Goal: Task Accomplishment & Management: Complete application form

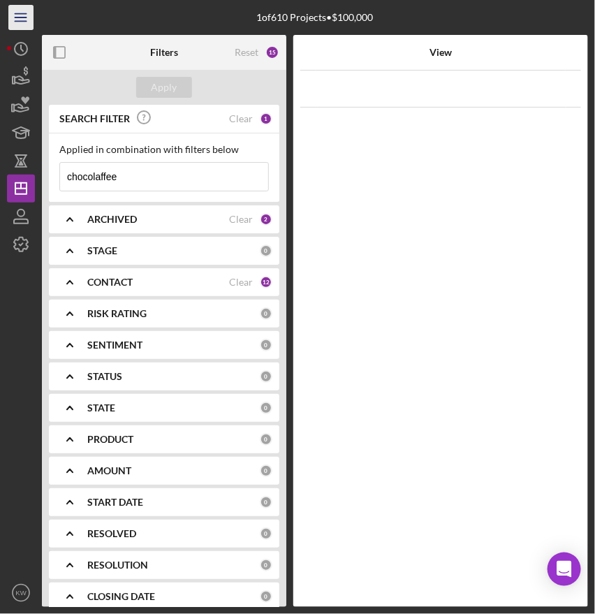
click at [23, 20] on icon "Icon/Menu" at bounding box center [21, 17] width 31 height 31
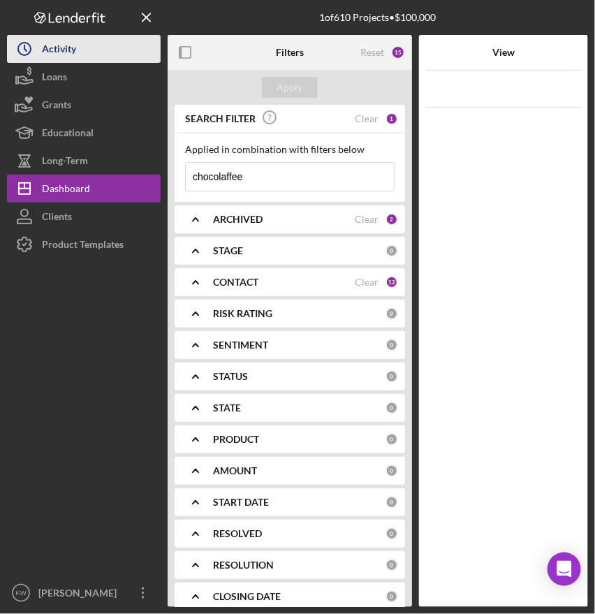
click at [34, 49] on icon "Icon/History" at bounding box center [24, 48] width 35 height 35
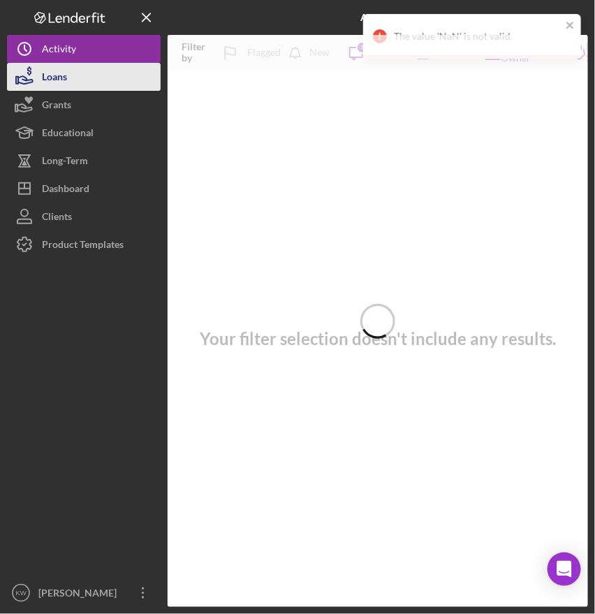
click at [47, 78] on div "Loans" at bounding box center [54, 78] width 25 height 31
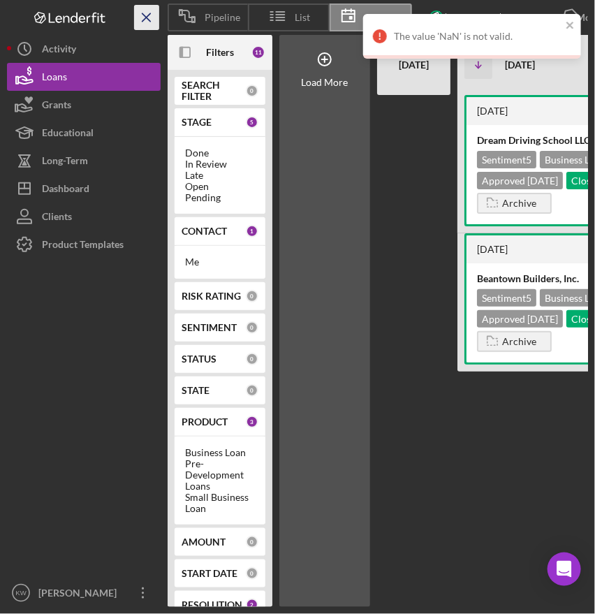
click at [152, 21] on icon "Icon/Menu Close" at bounding box center [146, 17] width 31 height 31
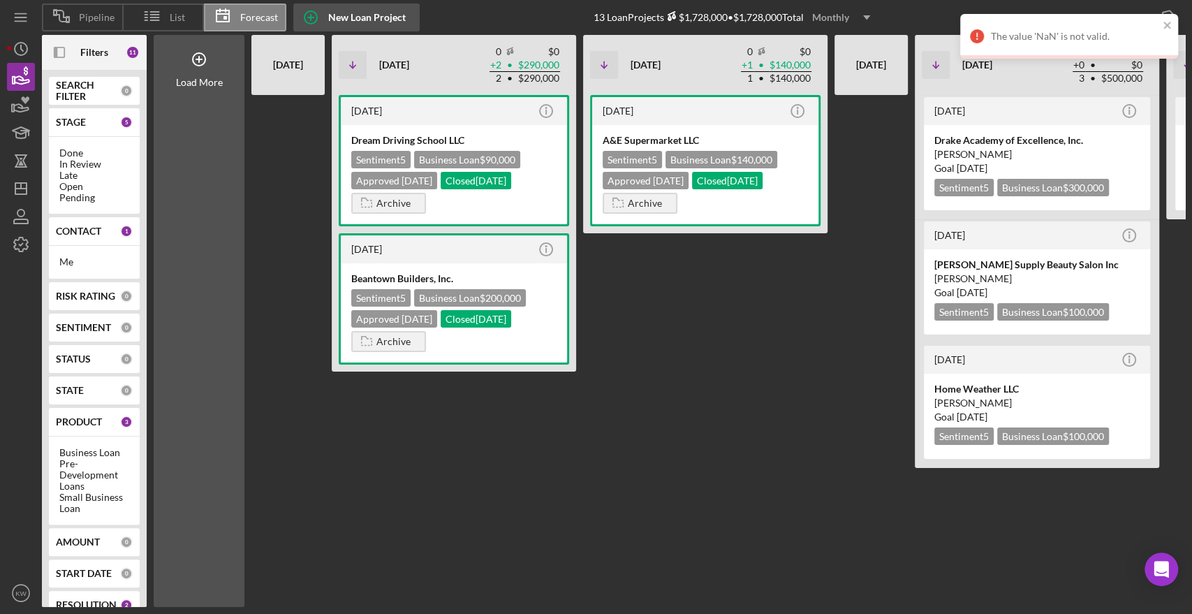
click at [372, 20] on div "New Loan Project" at bounding box center [367, 17] width 78 height 28
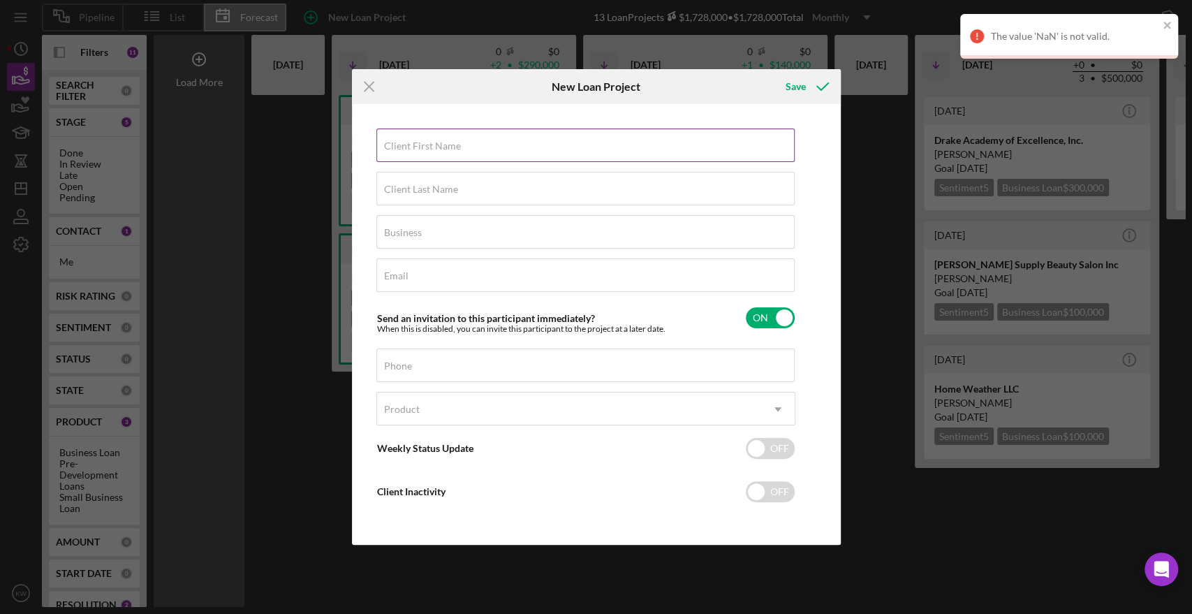
click at [425, 145] on label "Client First Name" at bounding box center [422, 145] width 77 height 11
click at [425, 145] on input "Client First Name" at bounding box center [585, 145] width 418 height 34
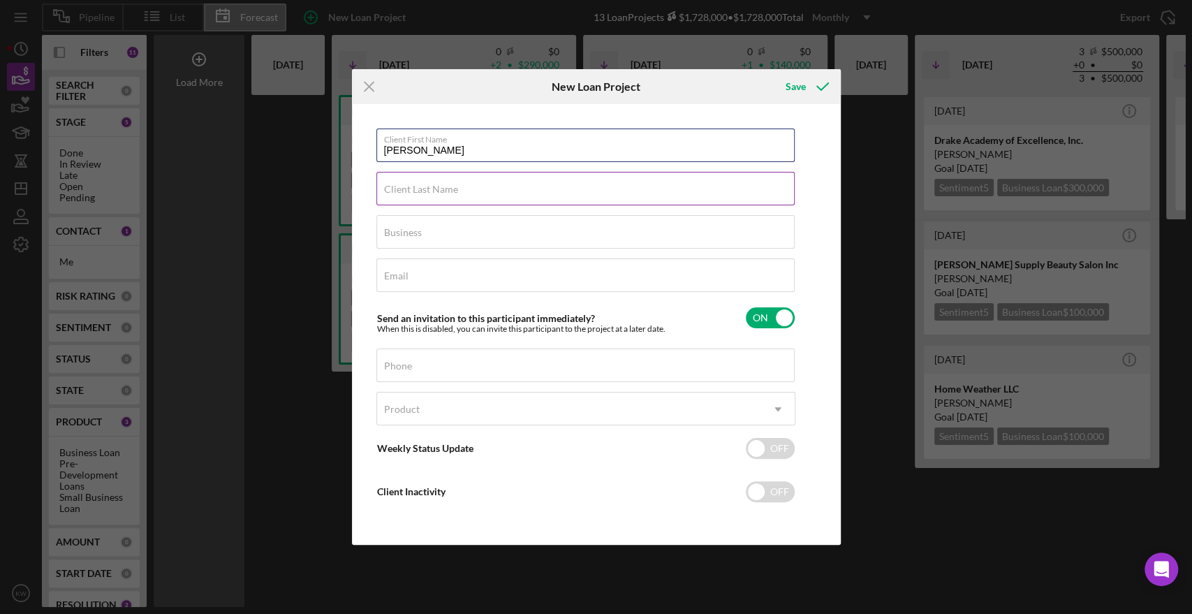
type input "[PERSON_NAME]"
click at [430, 191] on label "Client Last Name" at bounding box center [421, 189] width 74 height 11
click at [430, 191] on input "Client Last Name" at bounding box center [585, 189] width 418 height 34
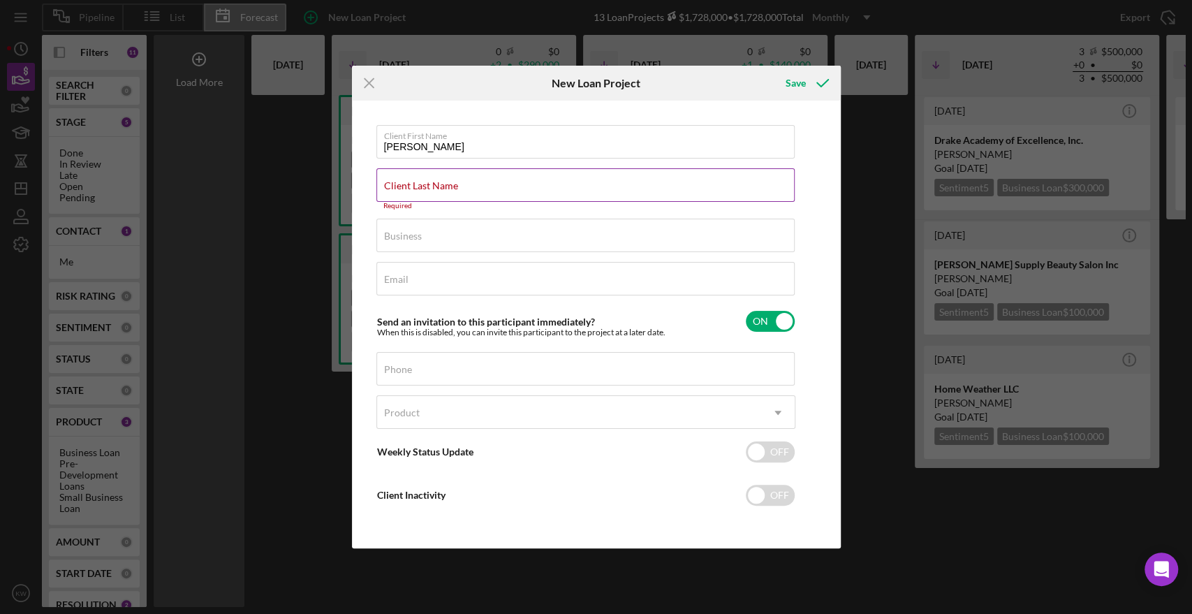
drag, startPoint x: 423, startPoint y: 183, endPoint x: 429, endPoint y: 179, distance: 7.2
click at [422, 183] on label "Client Last Name" at bounding box center [421, 185] width 74 height 11
click at [422, 183] on input "Client Last Name" at bounding box center [585, 185] width 418 height 34
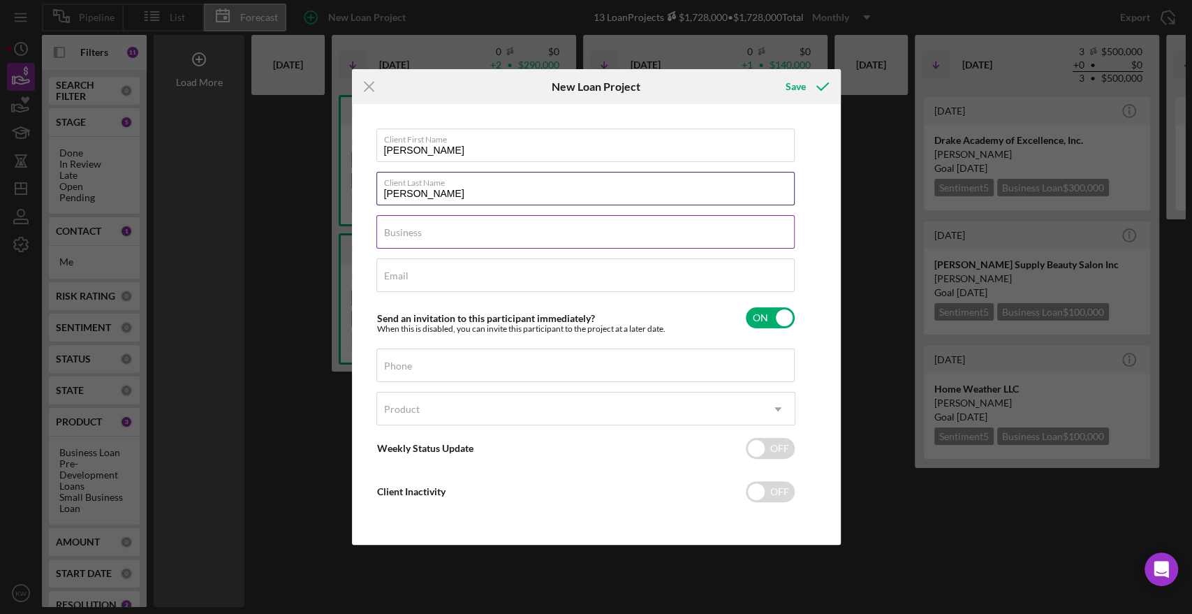
type input "[PERSON_NAME]"
click at [441, 224] on div "Business Required" at bounding box center [585, 232] width 419 height 35
type input "[PERSON_NAME]'s Delux Caribbean Market"
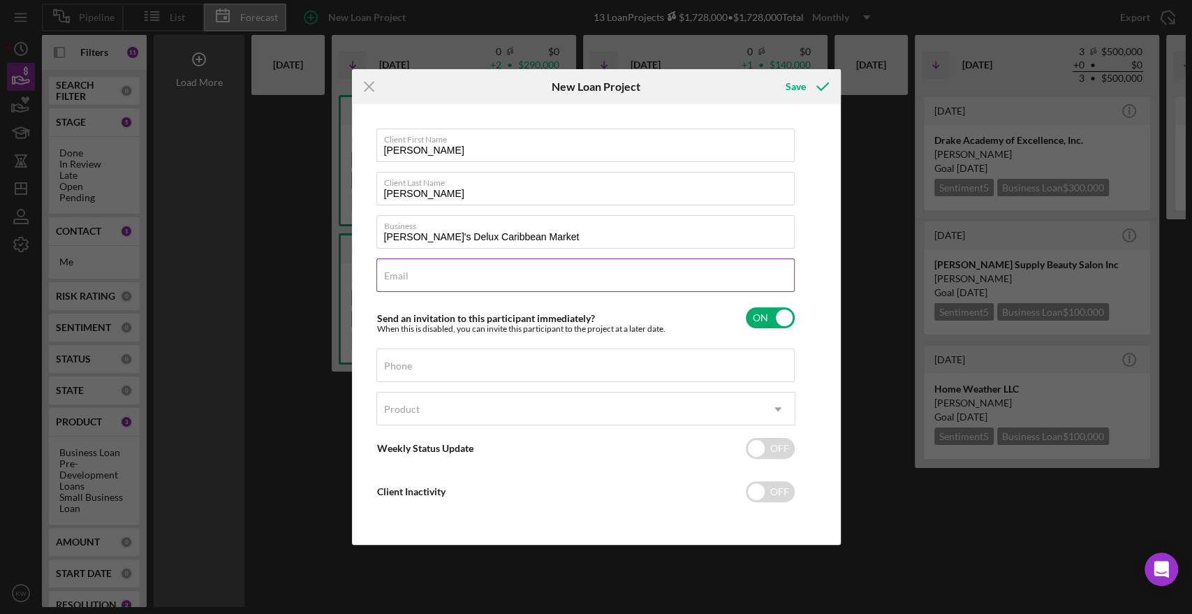
click at [486, 267] on div "Email Required" at bounding box center [585, 275] width 419 height 35
paste input "[PERSON_NAME]’s Delux Caribbean Market"
type input "[PERSON_NAME]’s Delux Caribbean Market"
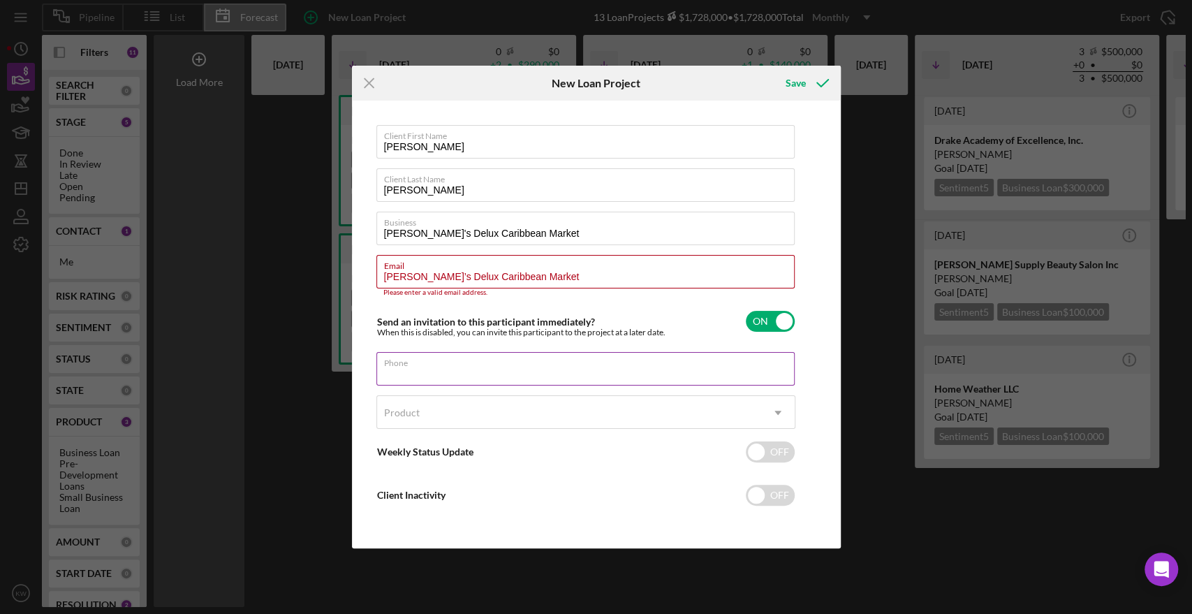
click at [503, 362] on div "Phone" at bounding box center [585, 369] width 419 height 35
paste input "[PHONE_NUMBER]"
type input "[PHONE_NUMBER]"
drag, startPoint x: 524, startPoint y: 279, endPoint x: 323, endPoint y: 273, distance: 201.2
click at [323, 273] on div "Icon/Menu Close New Loan Project Save Client First Name [PERSON_NAME] Client La…" at bounding box center [596, 307] width 1192 height 614
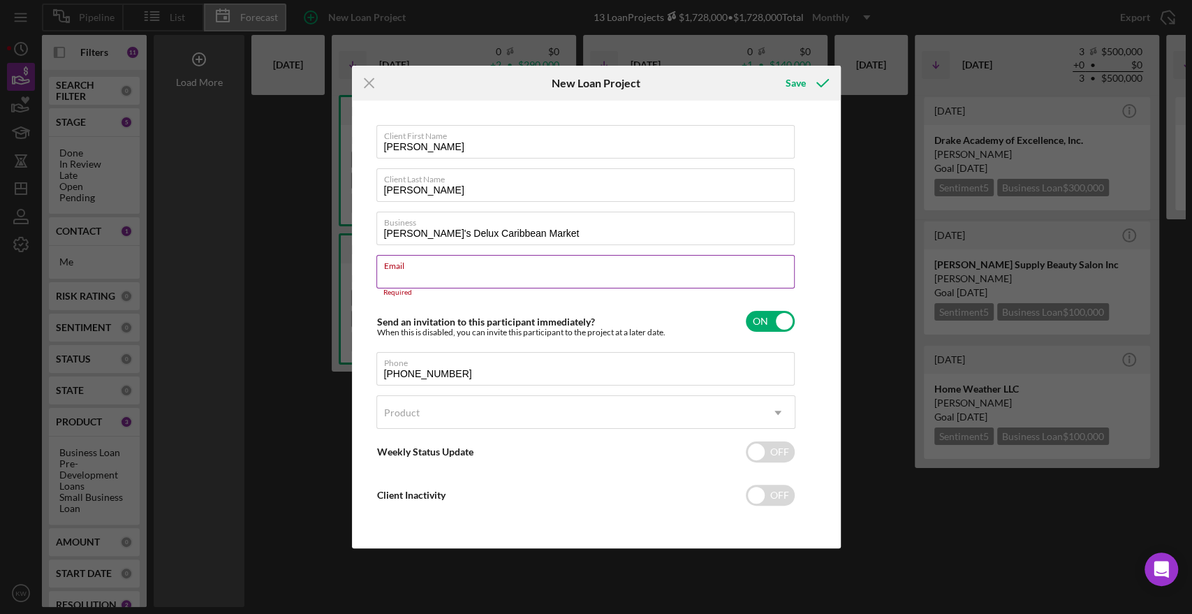
click at [486, 272] on input "Email" at bounding box center [585, 272] width 418 height 34
paste input "[EMAIL_ADDRESS][DOMAIN_NAME]"
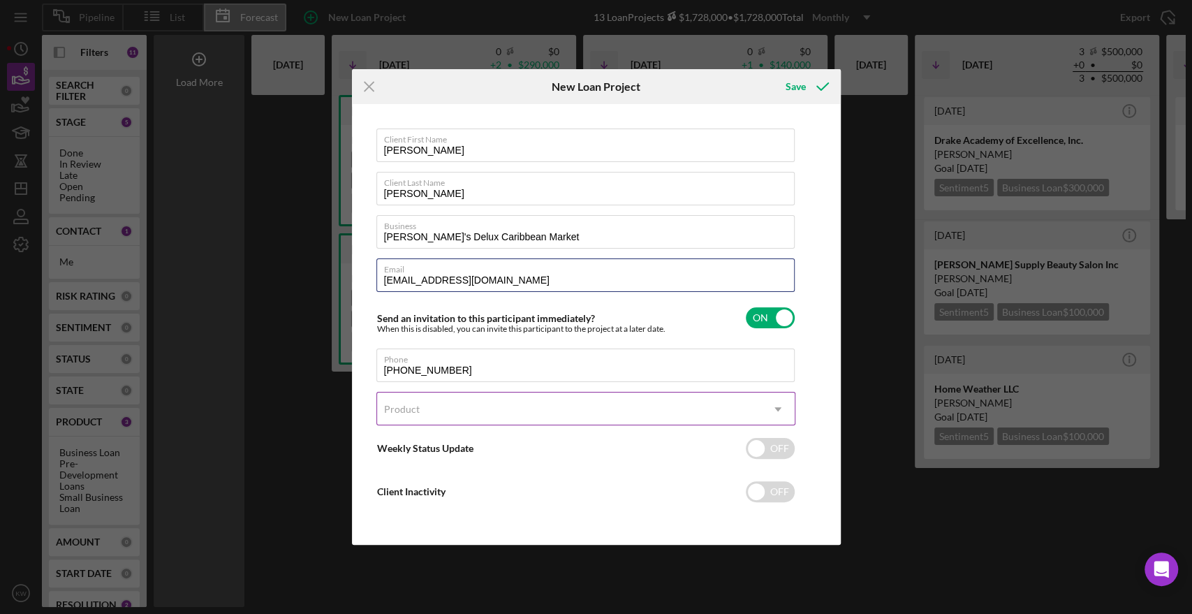
type input "[EMAIL_ADDRESS][DOMAIN_NAME]"
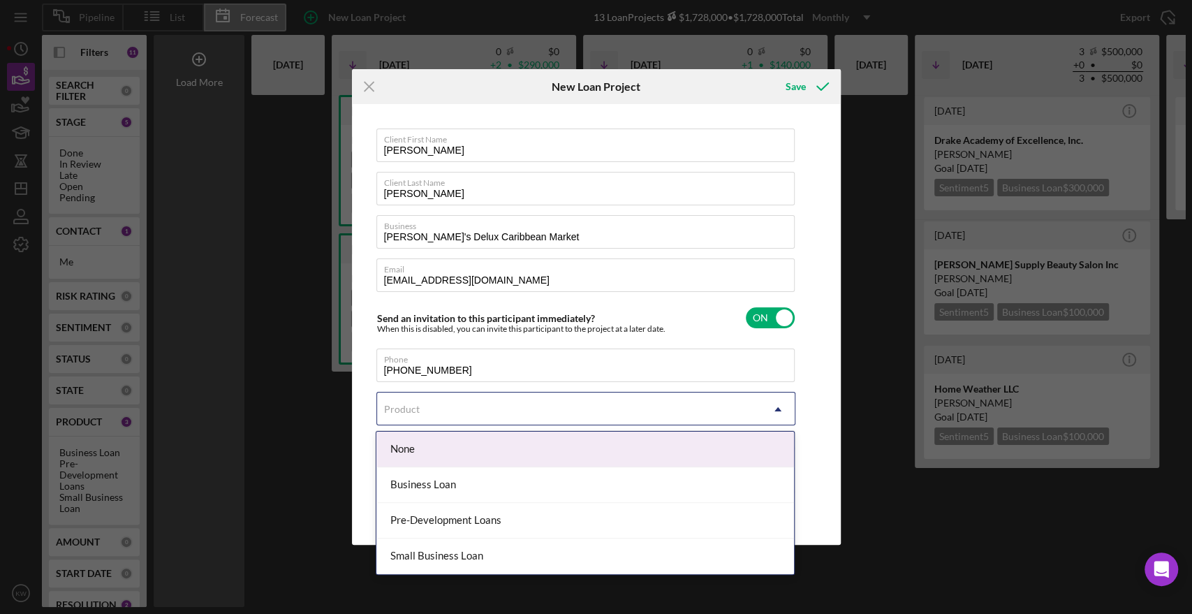
click at [461, 408] on div "Product" at bounding box center [569, 409] width 384 height 32
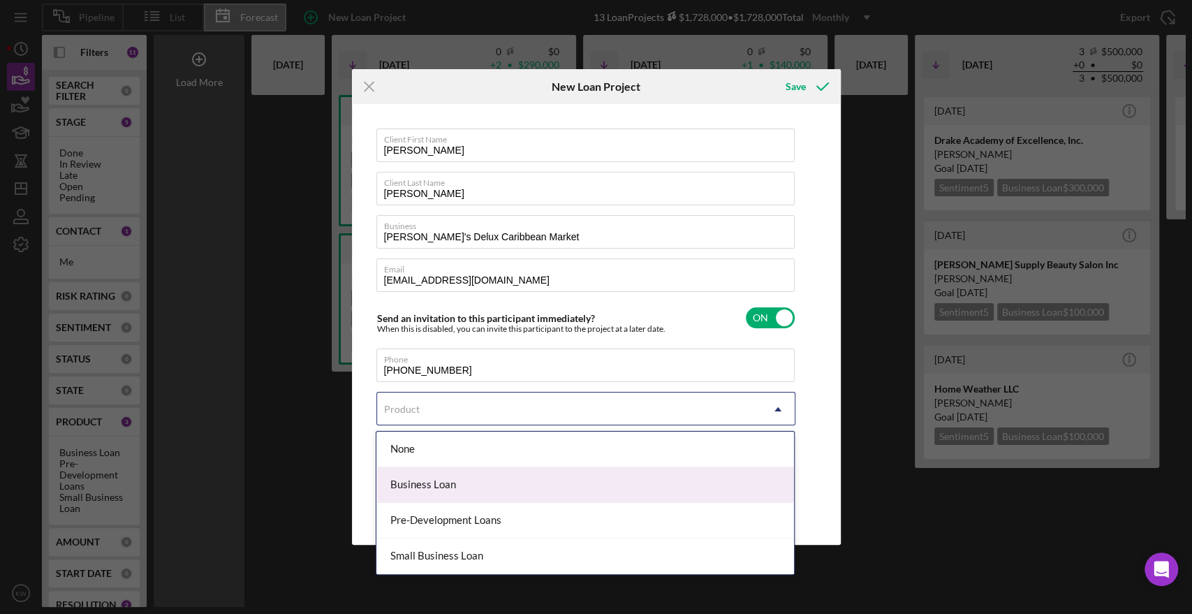
click at [464, 479] on div "Business Loan" at bounding box center [585, 485] width 418 height 36
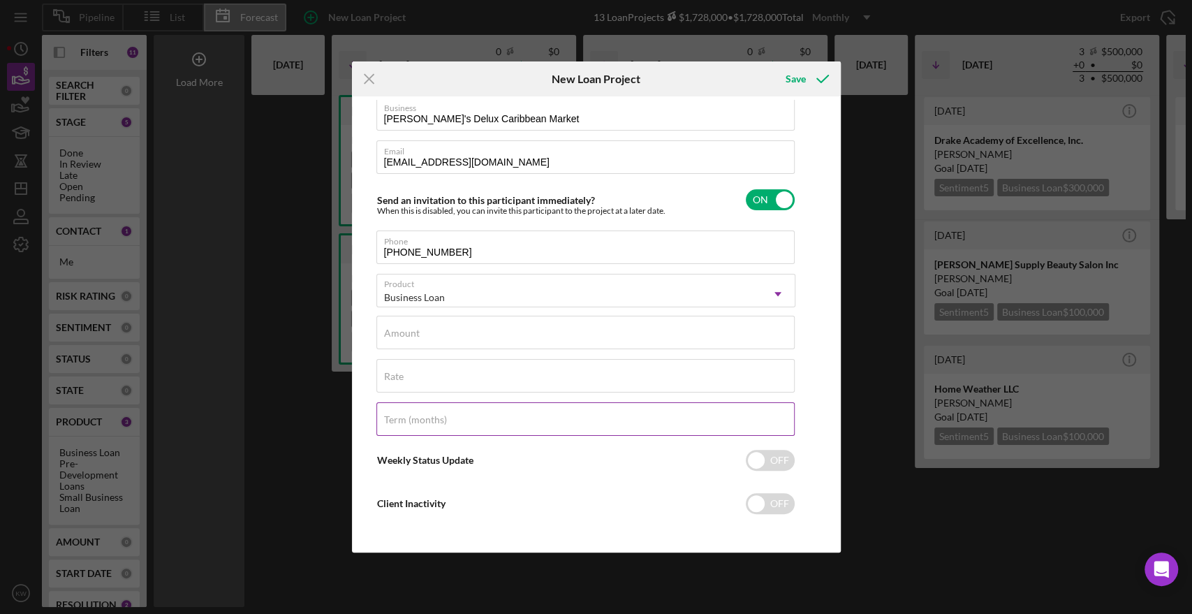
scroll to position [113, 0]
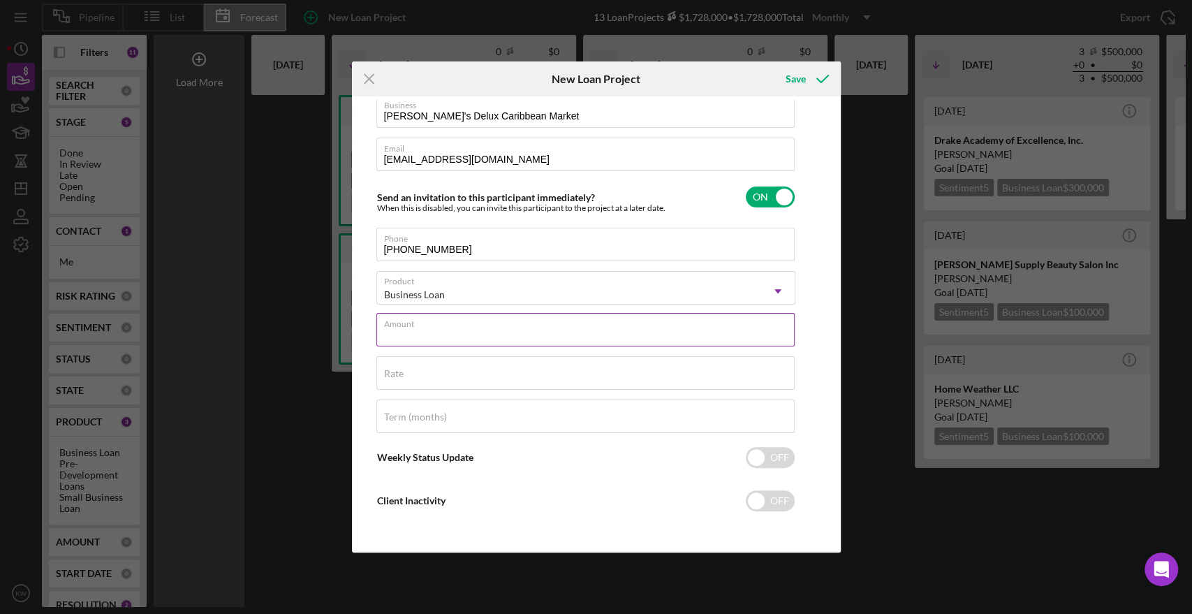
click at [556, 329] on input "Amount" at bounding box center [585, 330] width 418 height 34
type input "$50,000"
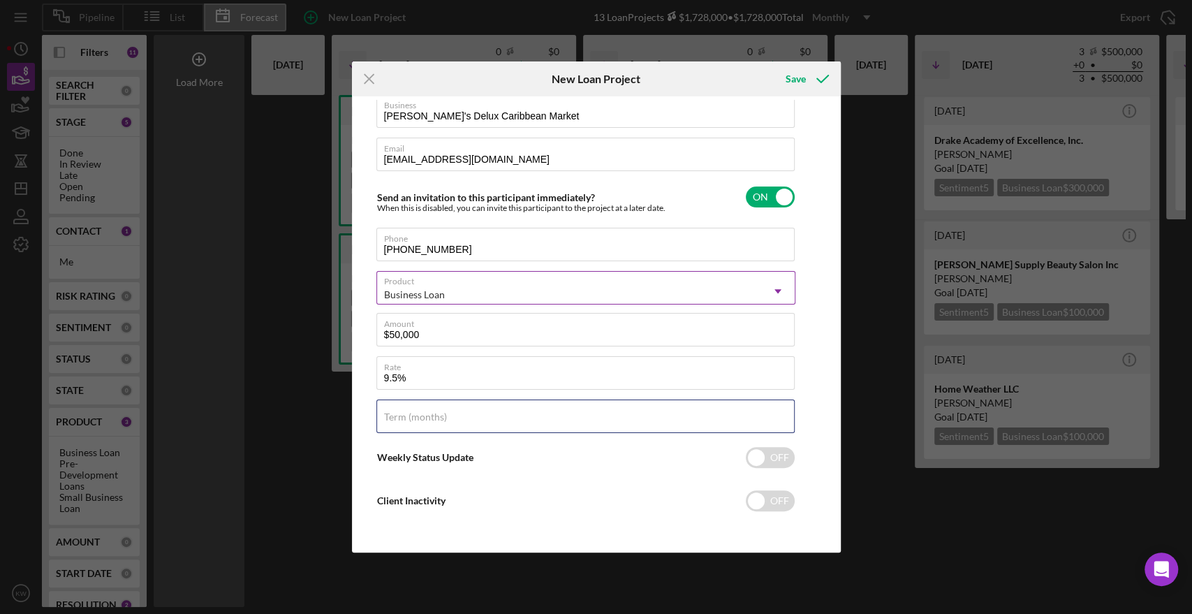
type input "9.500%"
type input "60"
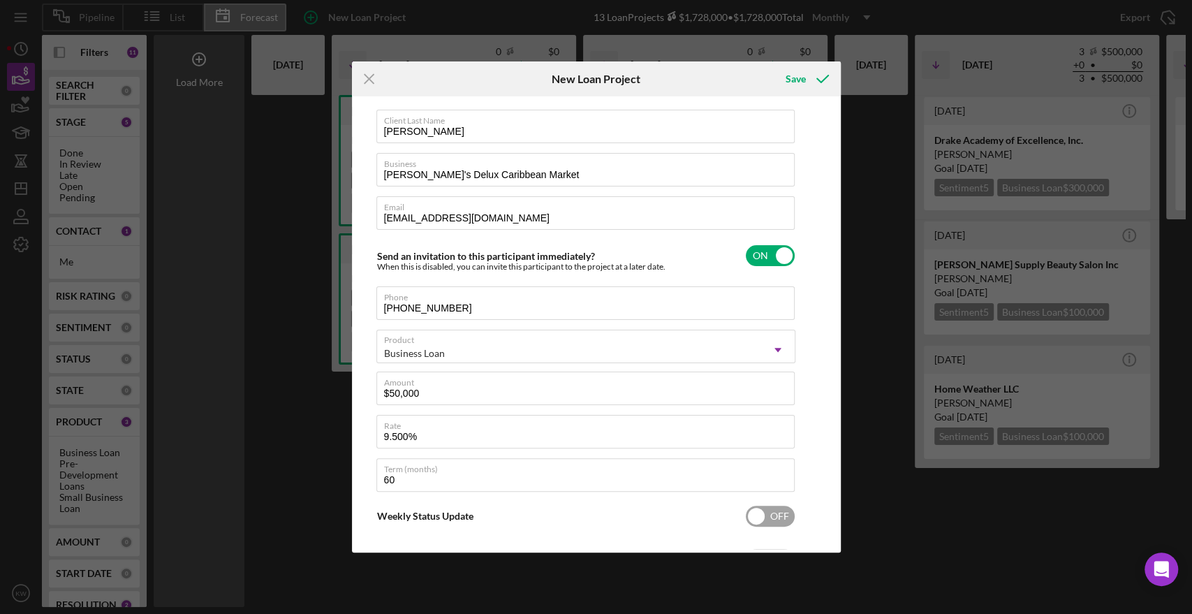
scroll to position [0, 0]
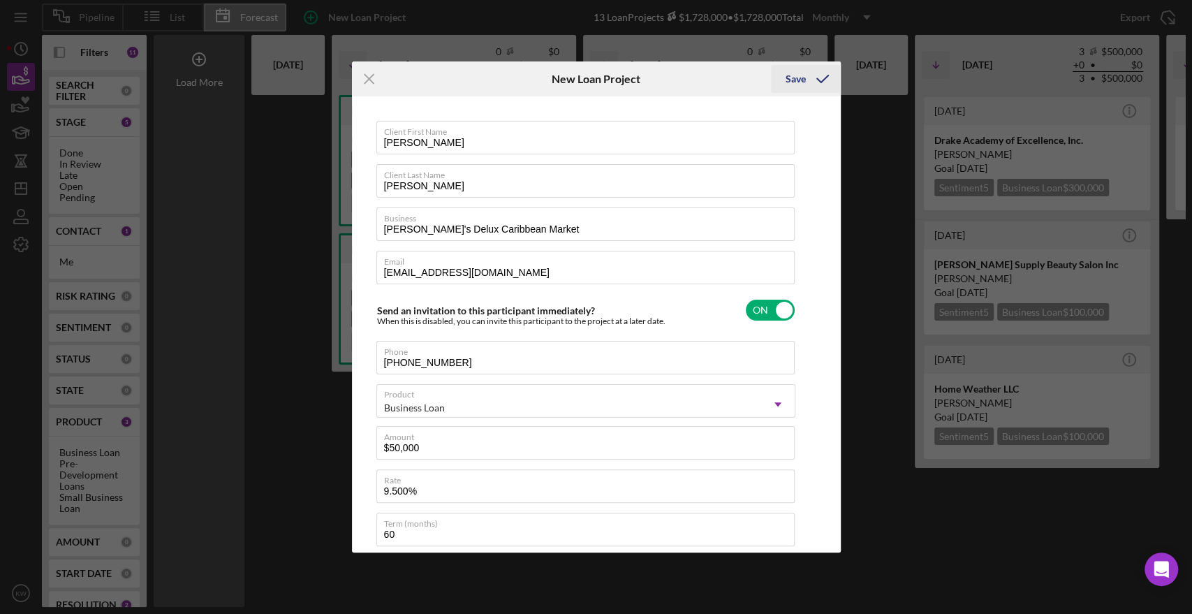
click at [594, 79] on icon "submit" at bounding box center [822, 78] width 35 height 35
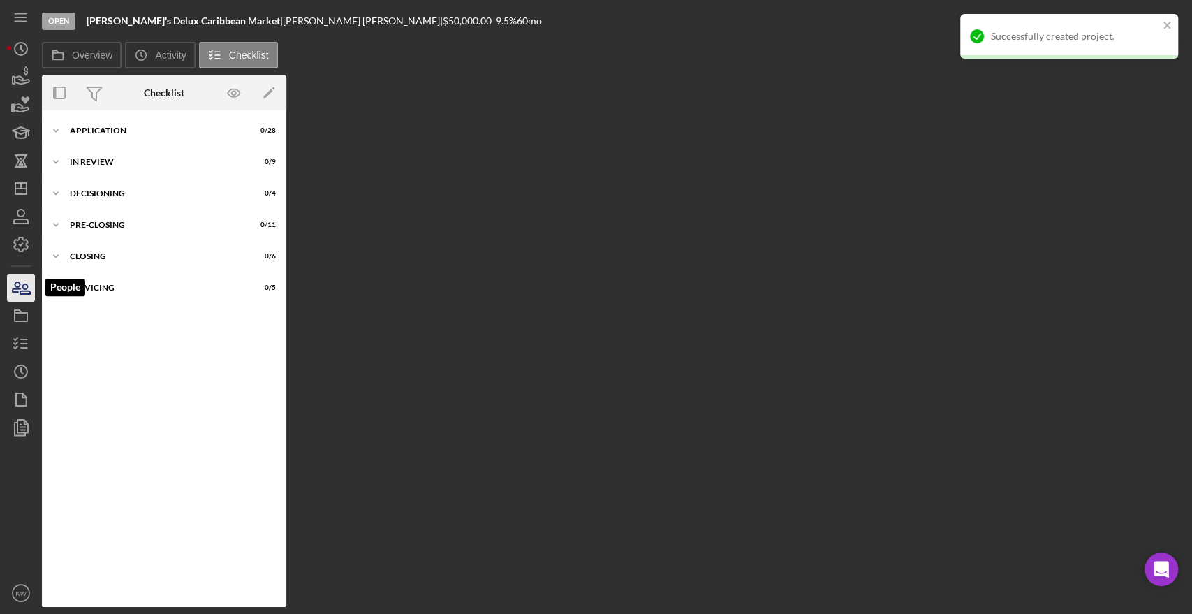
click at [27, 293] on icon "button" at bounding box center [20, 287] width 35 height 35
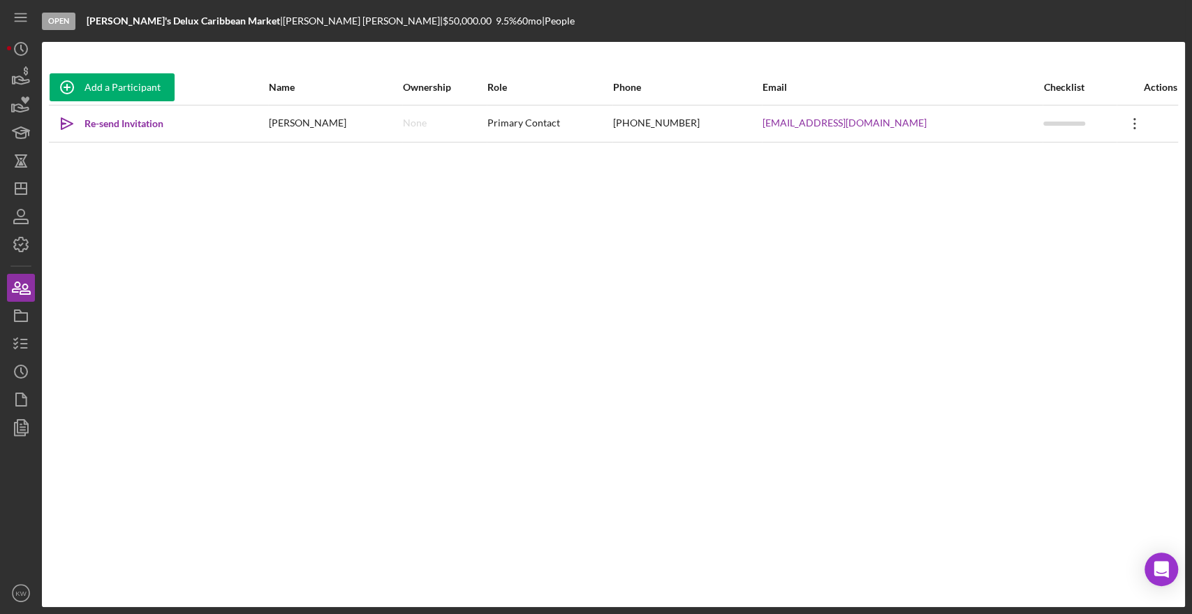
click at [594, 127] on icon "Icon/Overflow" at bounding box center [1134, 123] width 35 height 35
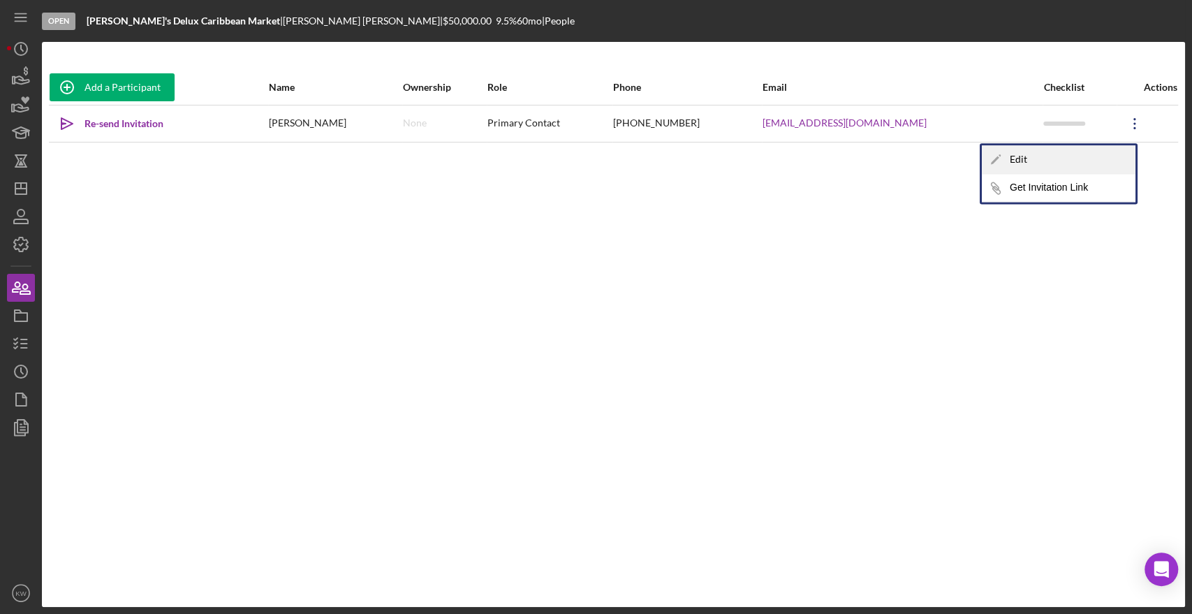
click at [594, 158] on div "Icon/Edit Edit" at bounding box center [1059, 159] width 154 height 29
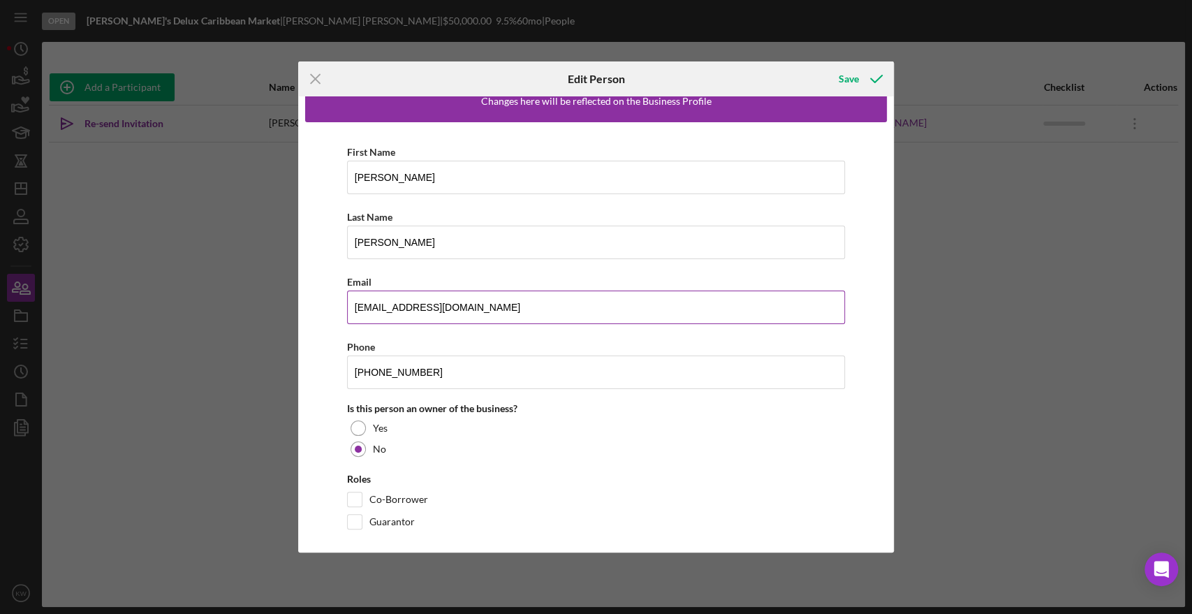
scroll to position [34, 0]
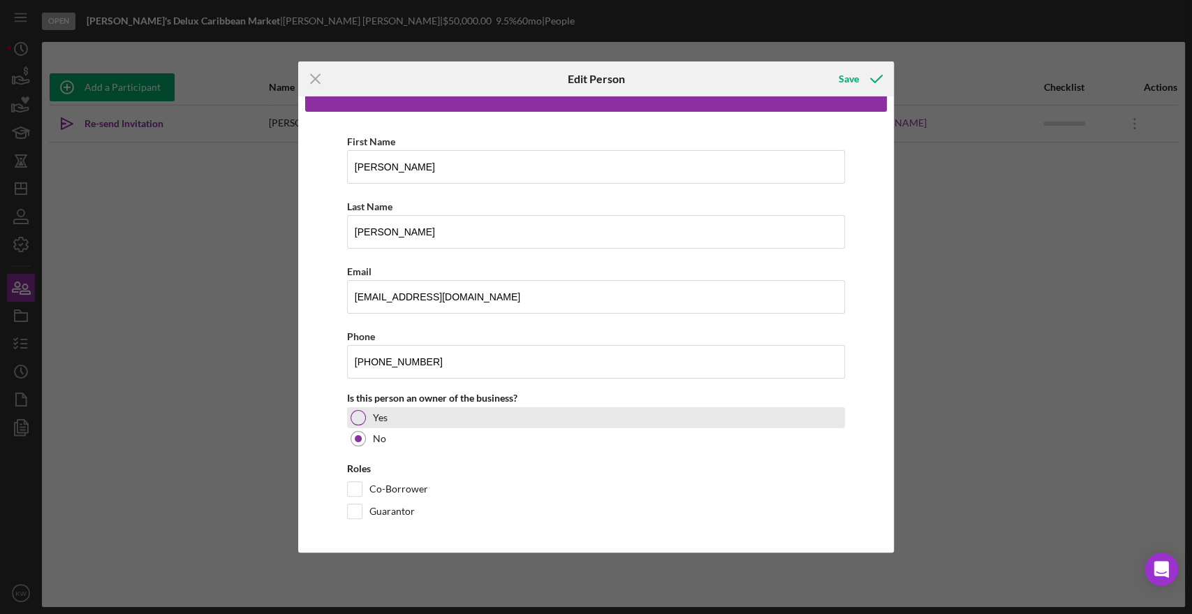
click at [391, 407] on div "Yes" at bounding box center [596, 417] width 499 height 21
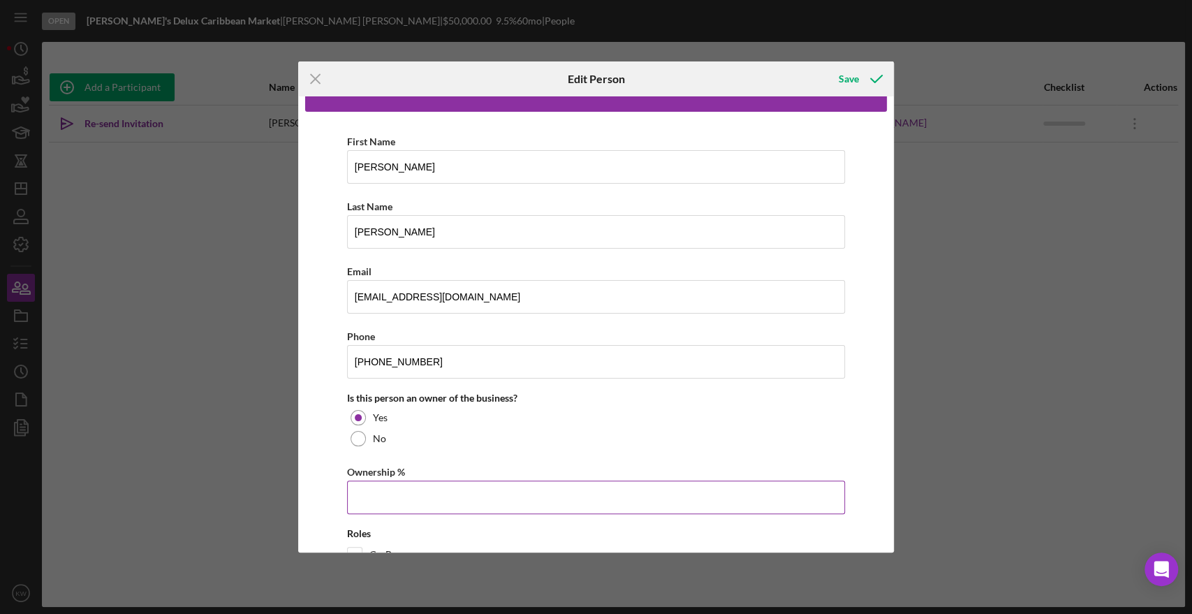
click at [389, 485] on input "Ownership %" at bounding box center [596, 497] width 499 height 34
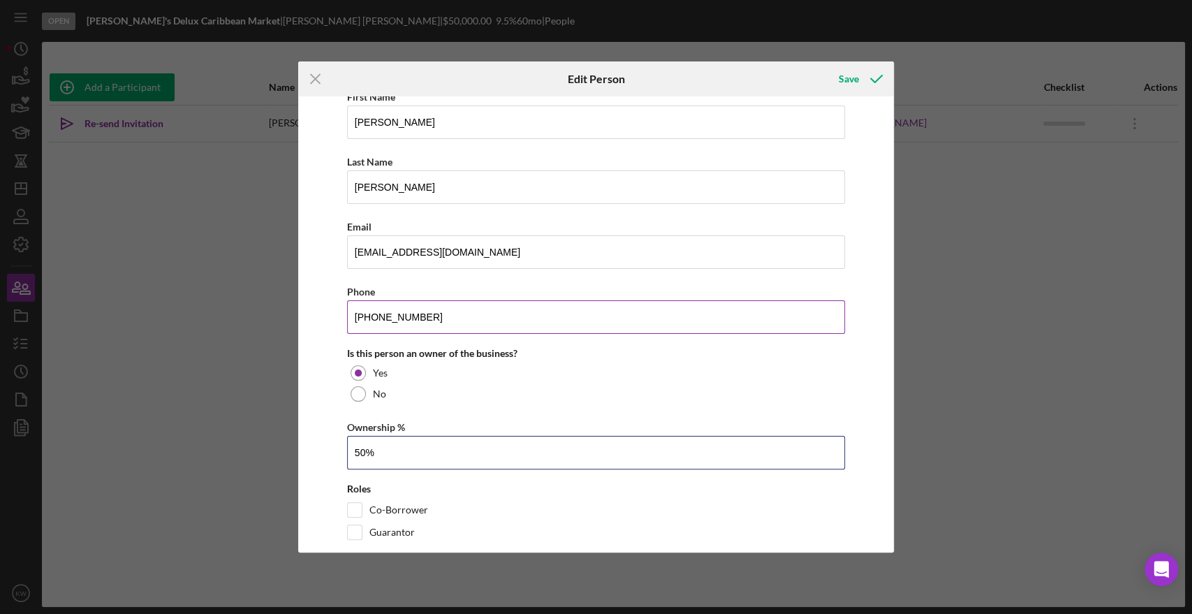
scroll to position [99, 0]
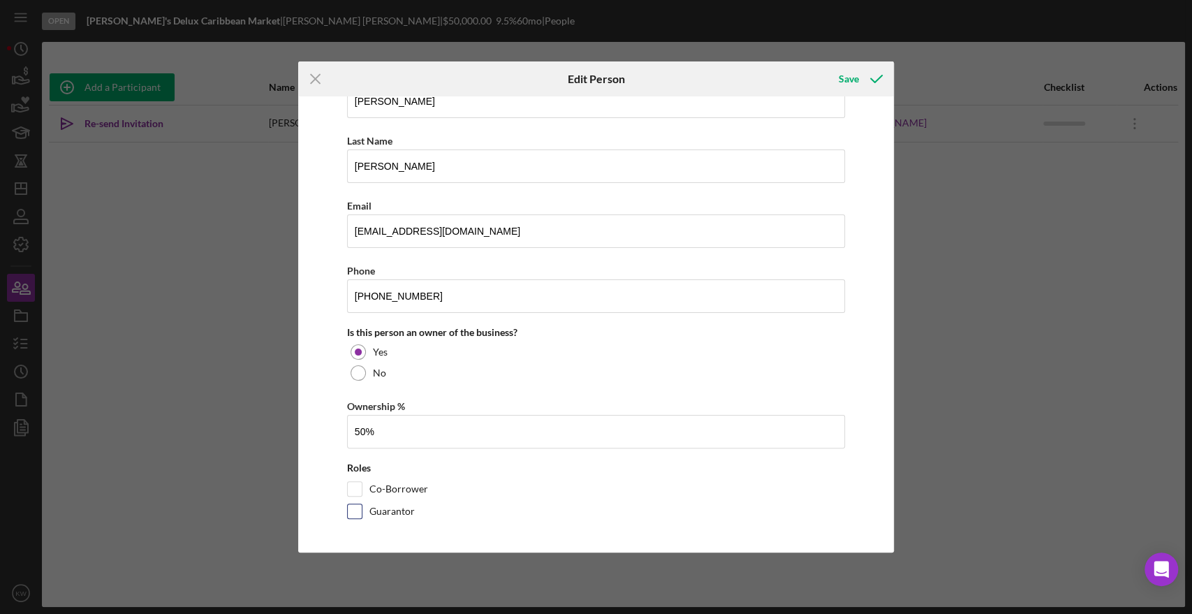
type input "50.00%"
click at [392, 513] on label "Guarantor" at bounding box center [391, 511] width 45 height 14
click at [362, 513] on input "Guarantor" at bounding box center [355, 511] width 14 height 14
checkbox input "true"
click at [594, 90] on icon "button" at bounding box center [876, 78] width 35 height 35
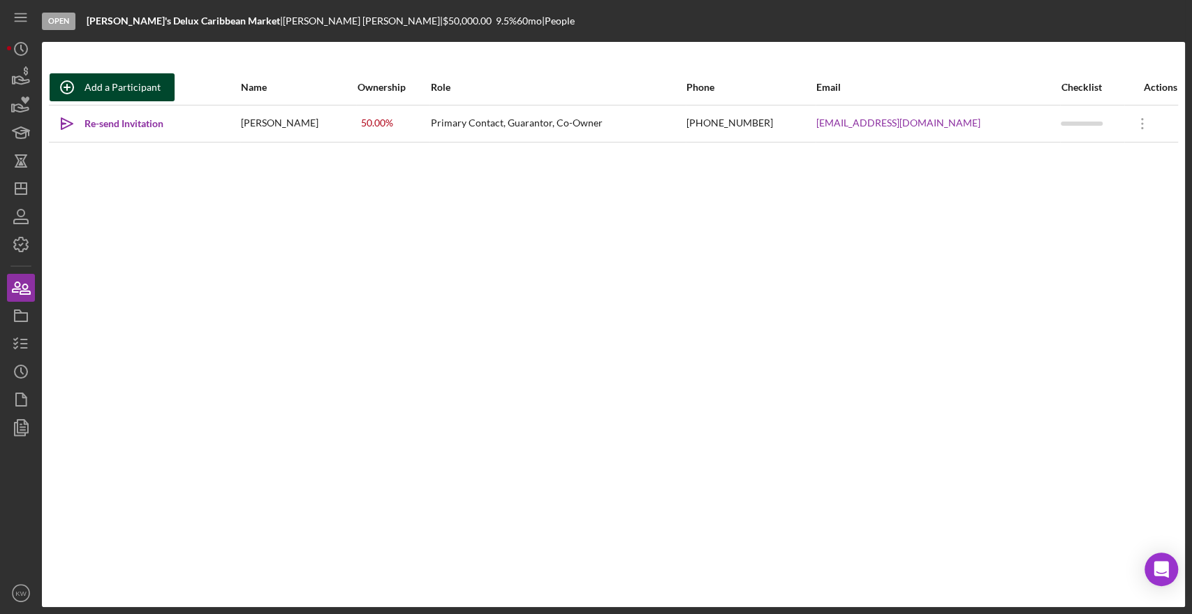
click at [113, 90] on div "Add a Participant" at bounding box center [122, 87] width 76 height 28
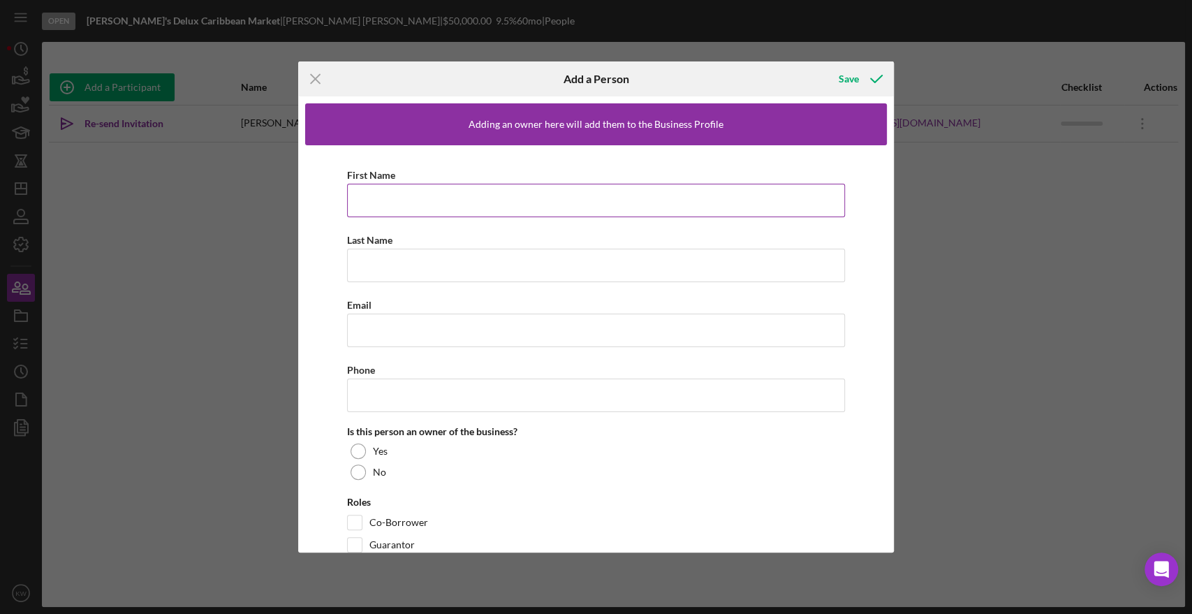
click at [374, 201] on input "First Name" at bounding box center [596, 201] width 499 height 34
paste input "[PERSON_NAME]"
type input "[PERSON_NAME]"
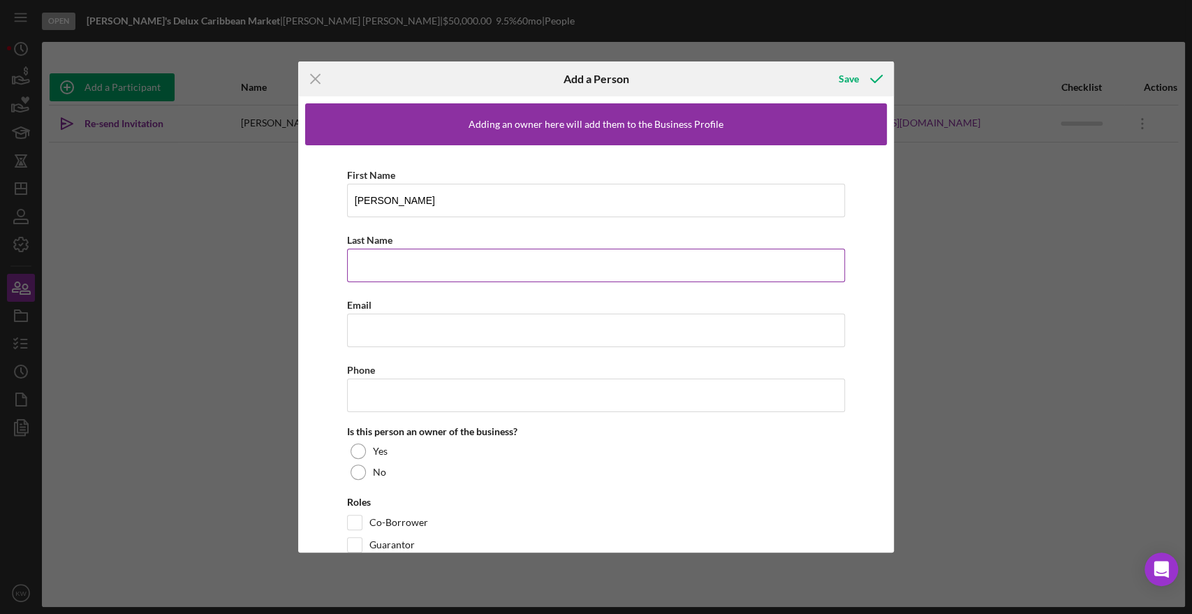
click at [453, 251] on input "Last Name" at bounding box center [596, 266] width 499 height 34
type input "[PERSON_NAME]"
click at [472, 329] on input "Email" at bounding box center [596, 331] width 499 height 34
paste input "[EMAIL_ADDRESS][DOMAIN_NAME]"
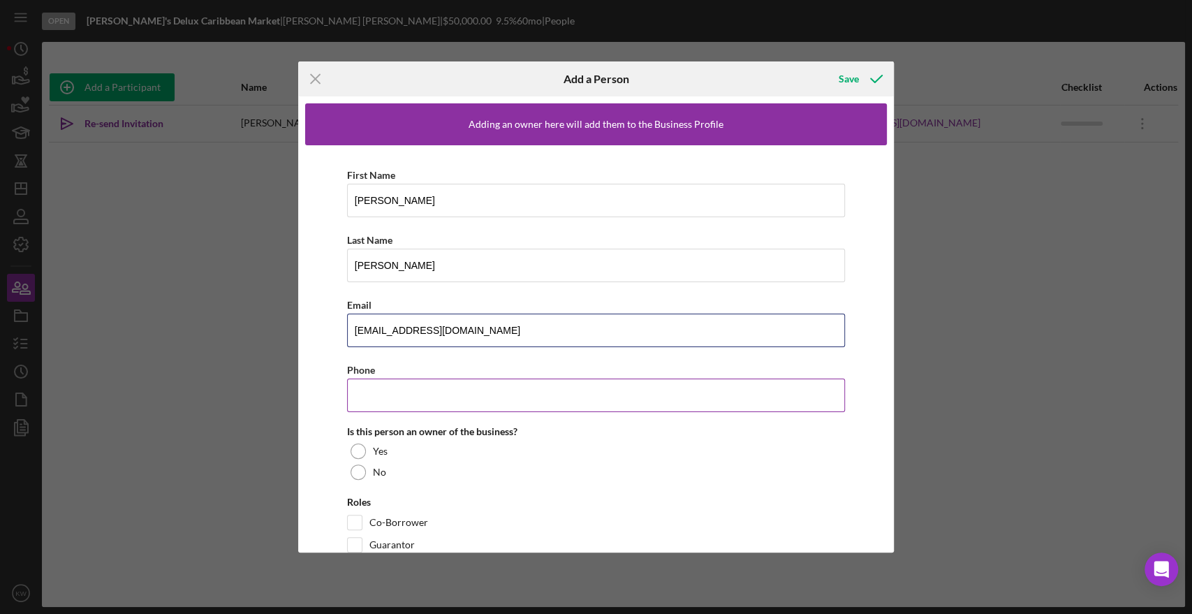
type input "[EMAIL_ADDRESS][DOMAIN_NAME]"
click at [442, 401] on input "Phone" at bounding box center [596, 396] width 499 height 34
paste input "[PHONE_NUMBER]"
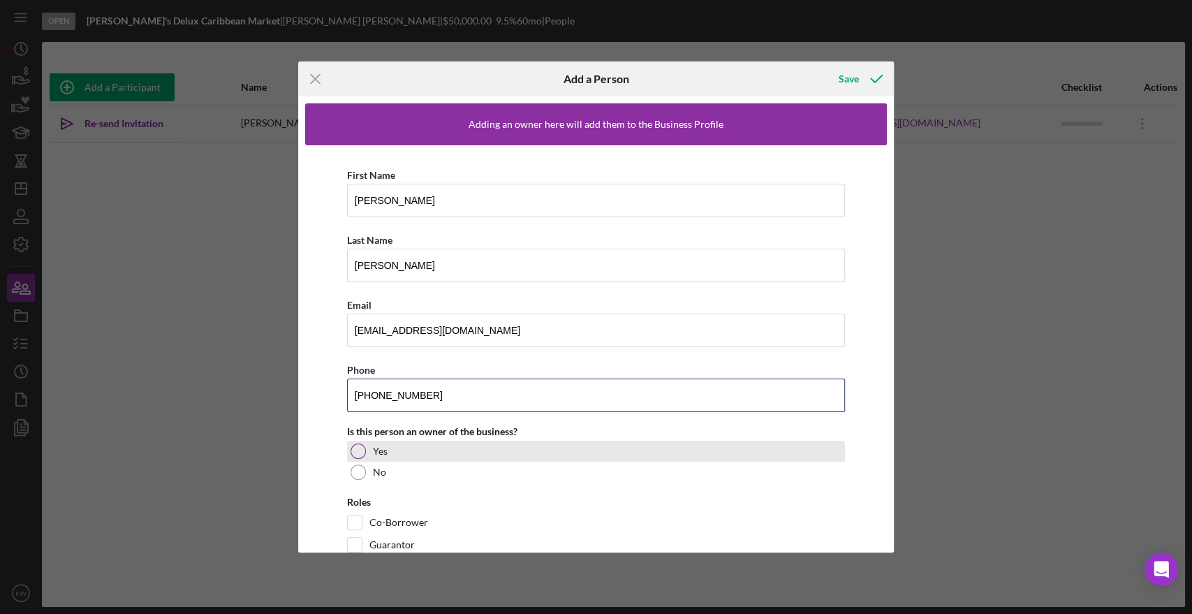
type input "[PHONE_NUMBER]"
click at [367, 455] on div "Yes" at bounding box center [596, 451] width 499 height 21
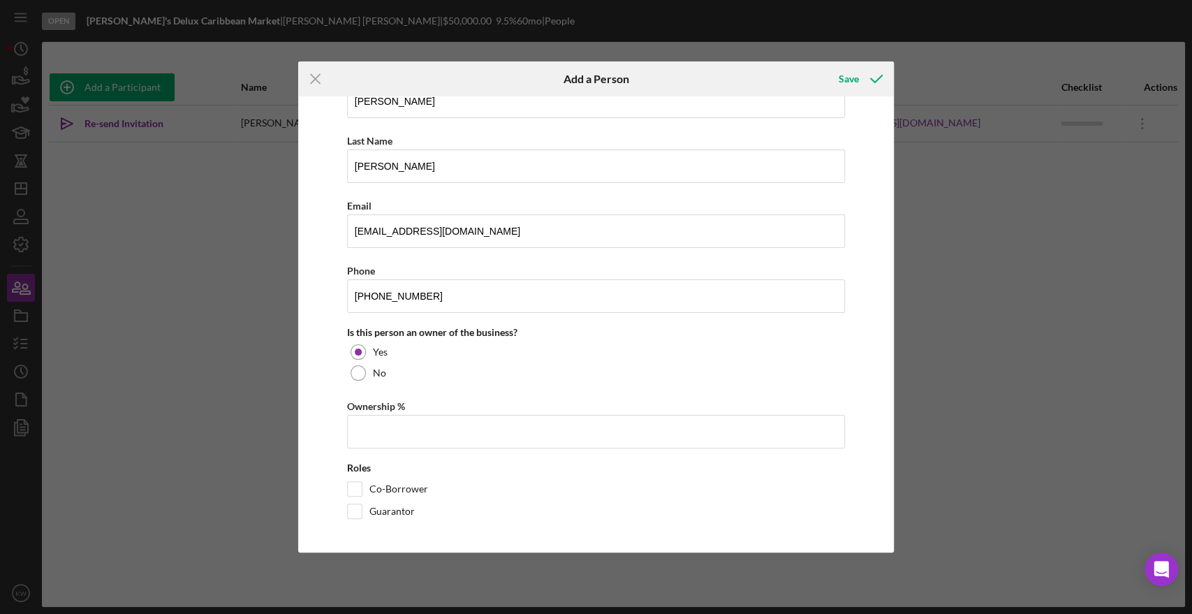
drag, startPoint x: 421, startPoint y: 409, endPoint x: 428, endPoint y: 395, distance: 15.6
click at [422, 409] on div "Ownership %" at bounding box center [596, 405] width 499 height 17
click at [426, 422] on input "Ownership %" at bounding box center [596, 432] width 499 height 34
type input "50.00%"
click at [404, 515] on label "Guarantor" at bounding box center [391, 511] width 45 height 14
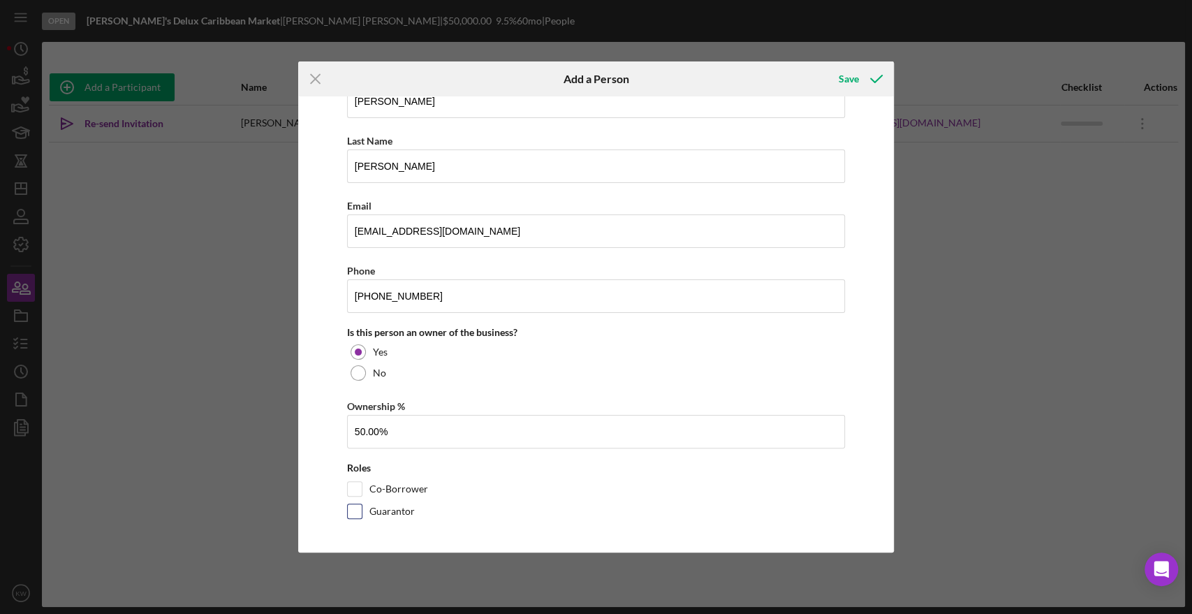
click at [362, 515] on input "Guarantor" at bounding box center [355, 511] width 14 height 14
checkbox input "true"
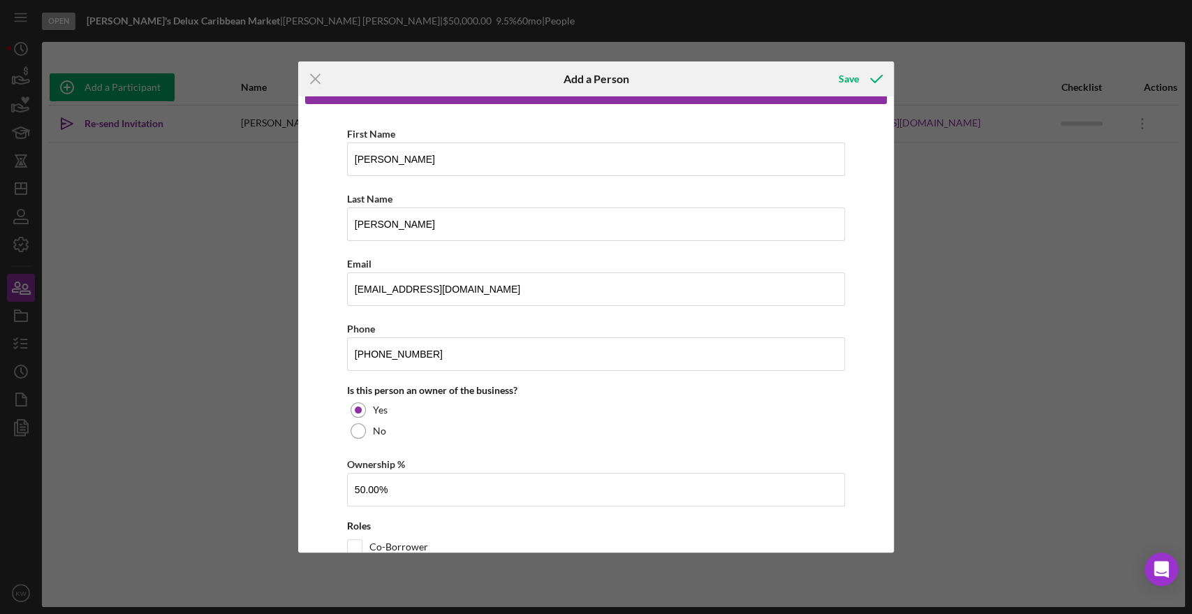
scroll to position [0, 0]
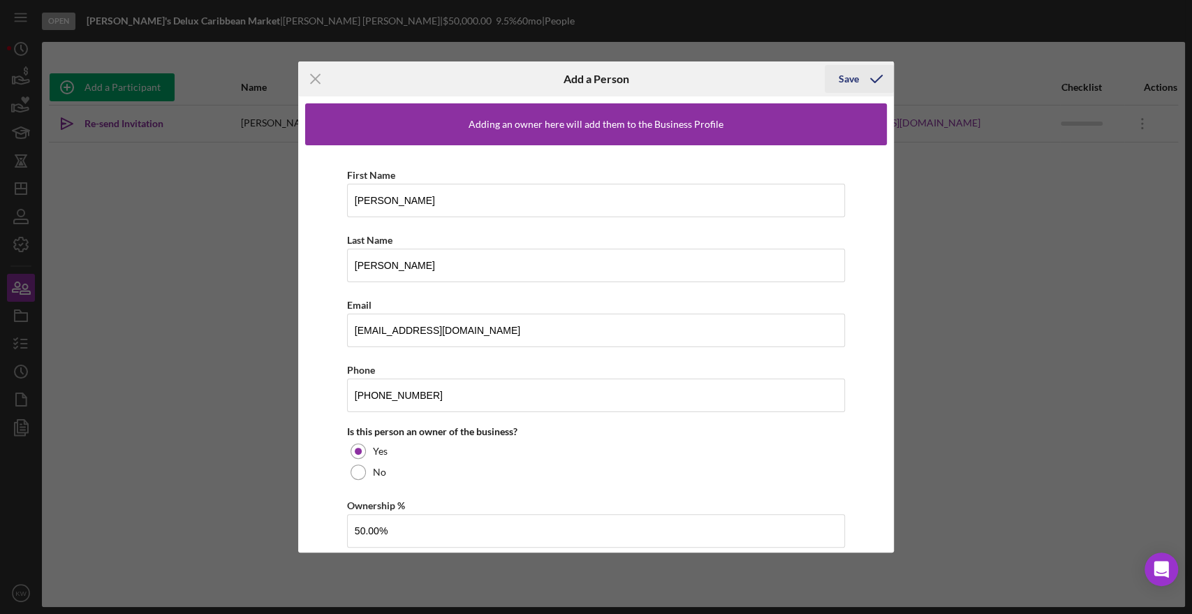
click at [594, 73] on div "Save" at bounding box center [849, 79] width 20 height 28
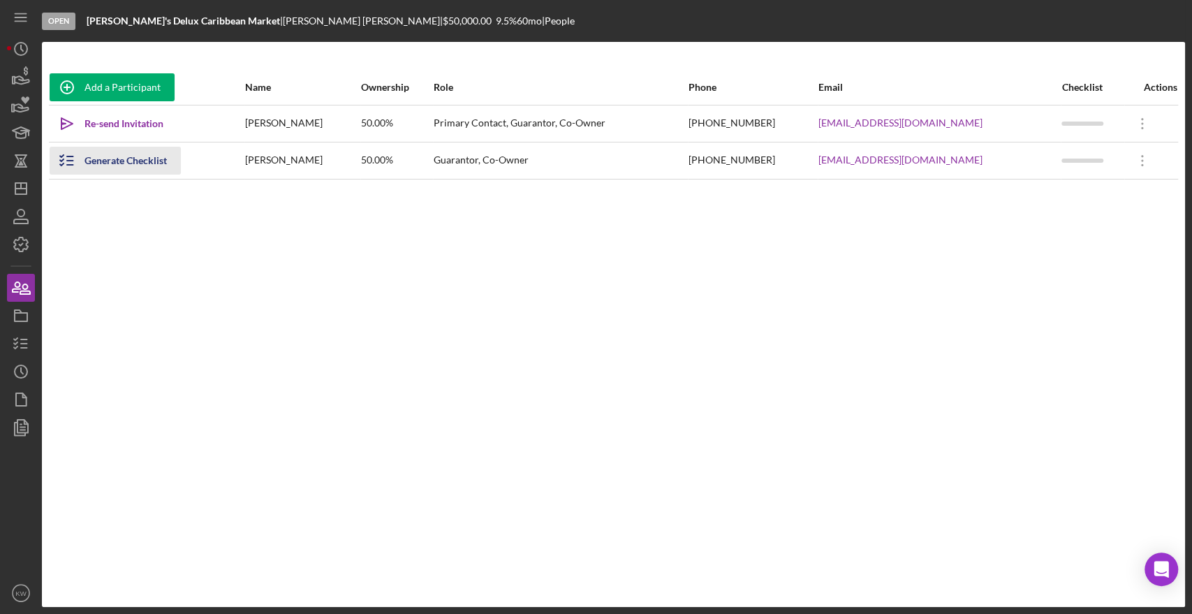
click at [140, 162] on div "Generate Checklist" at bounding box center [125, 161] width 82 height 28
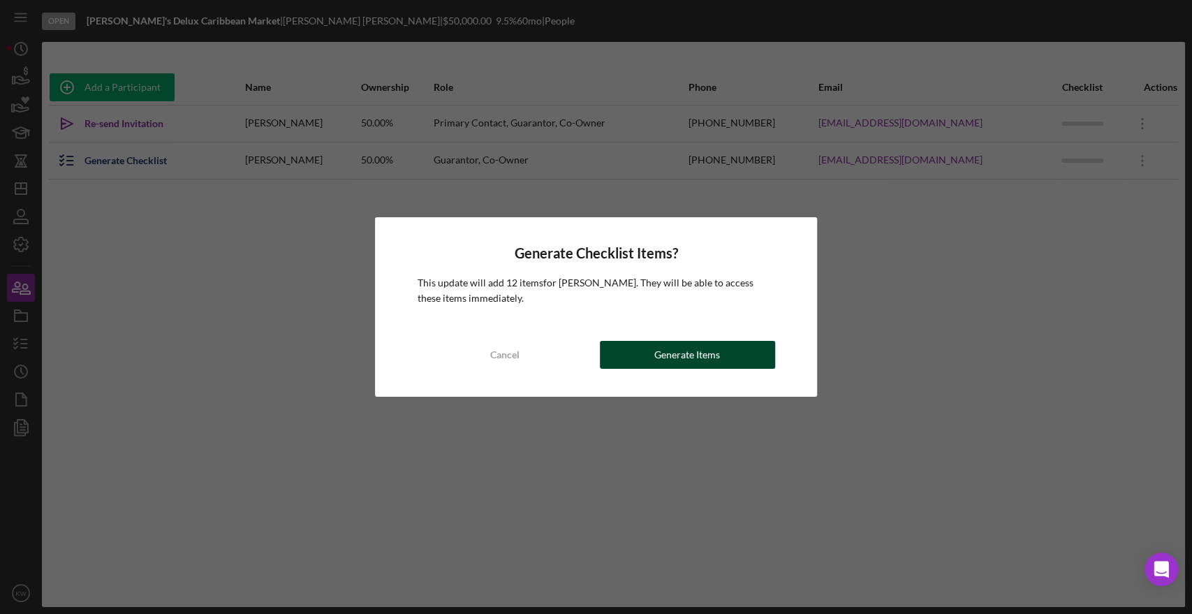
drag, startPoint x: 732, startPoint y: 351, endPoint x: 744, endPoint y: 339, distance: 17.3
click at [594, 351] on button "Generate Items" at bounding box center [687, 355] width 175 height 28
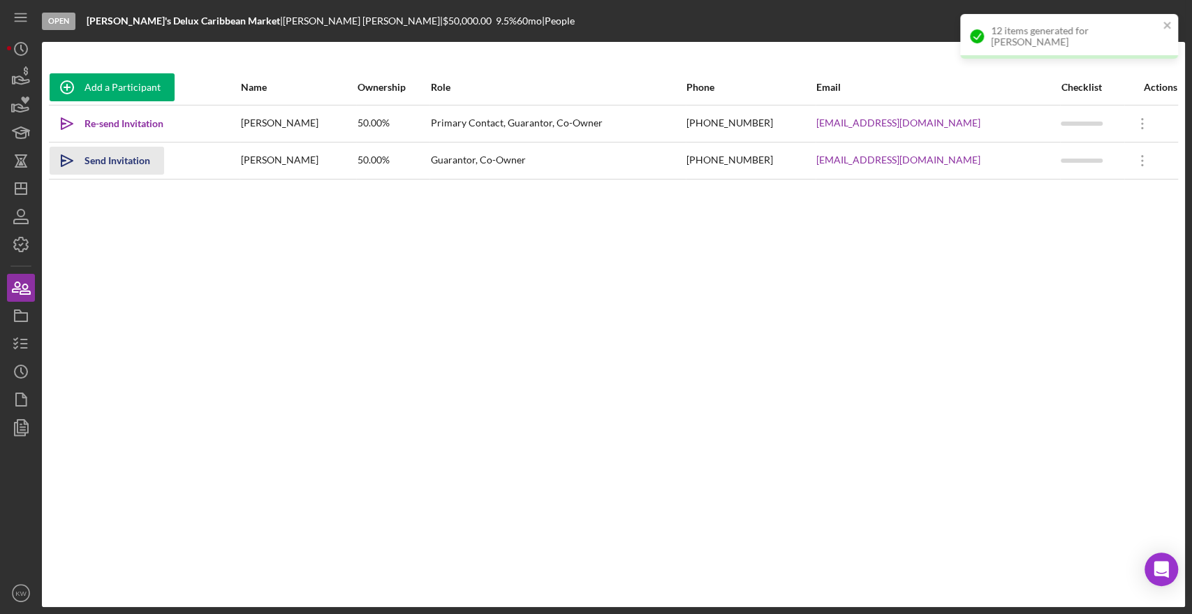
click at [104, 163] on div "Send Invitation" at bounding box center [117, 161] width 66 height 28
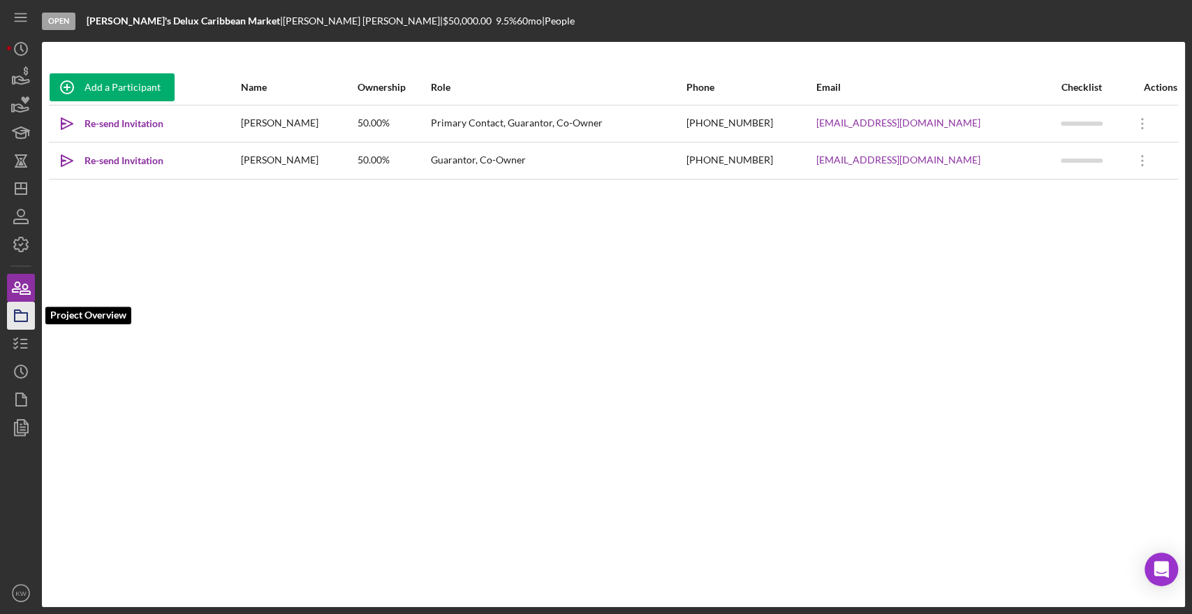
click at [27, 315] on rect "button" at bounding box center [21, 317] width 13 height 8
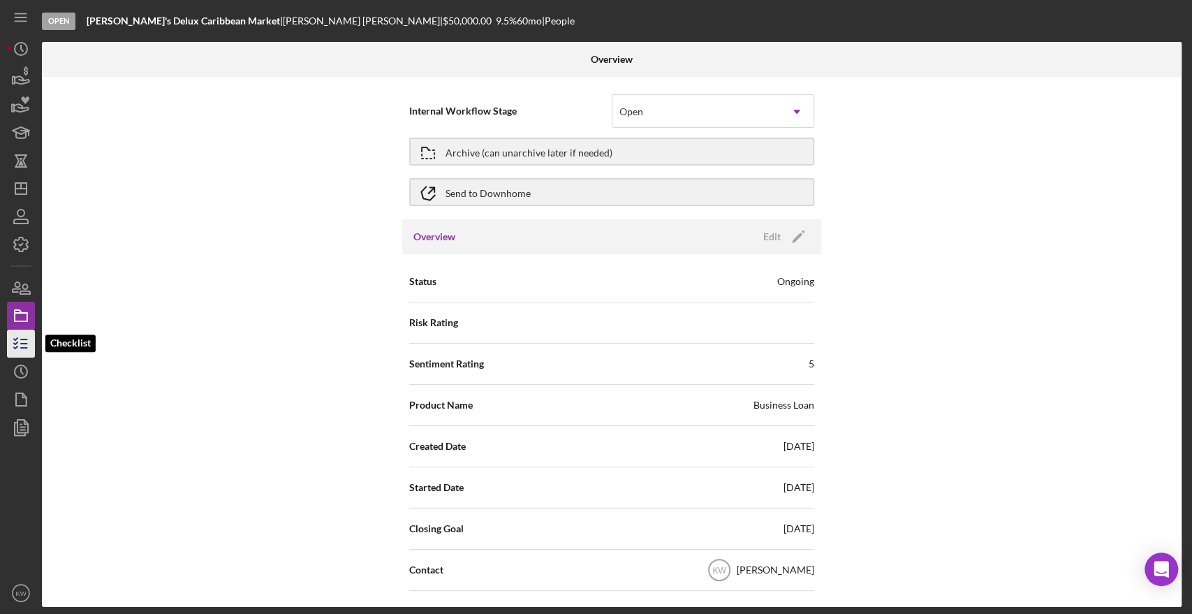
click at [24, 339] on line "button" at bounding box center [24, 339] width 6 height 0
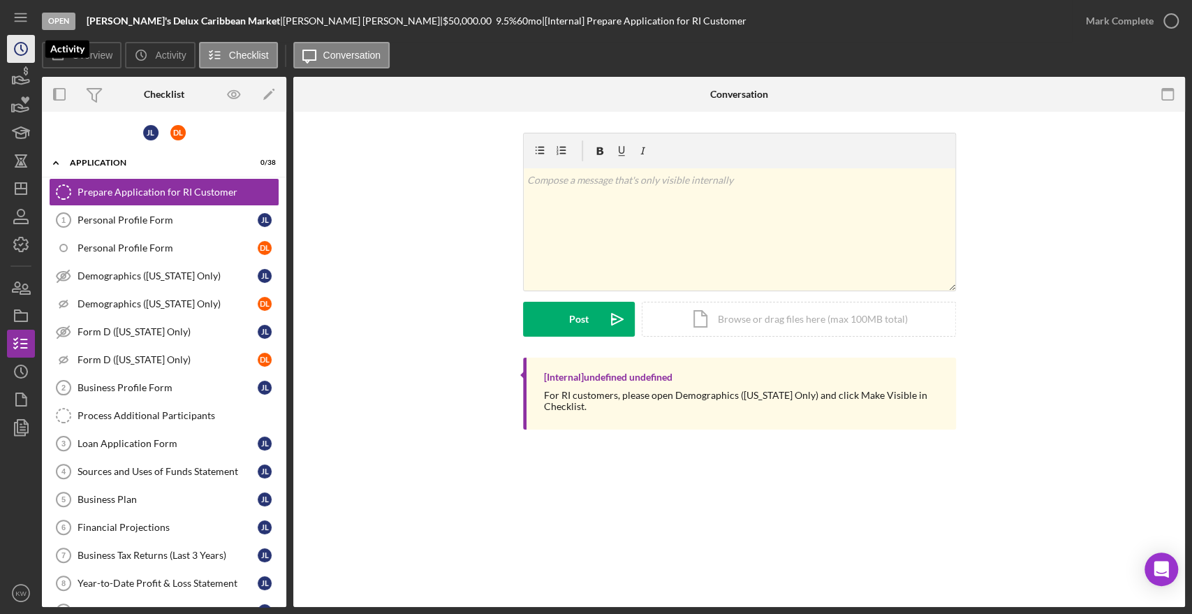
click at [24, 52] on icon "Icon/History" at bounding box center [20, 48] width 35 height 35
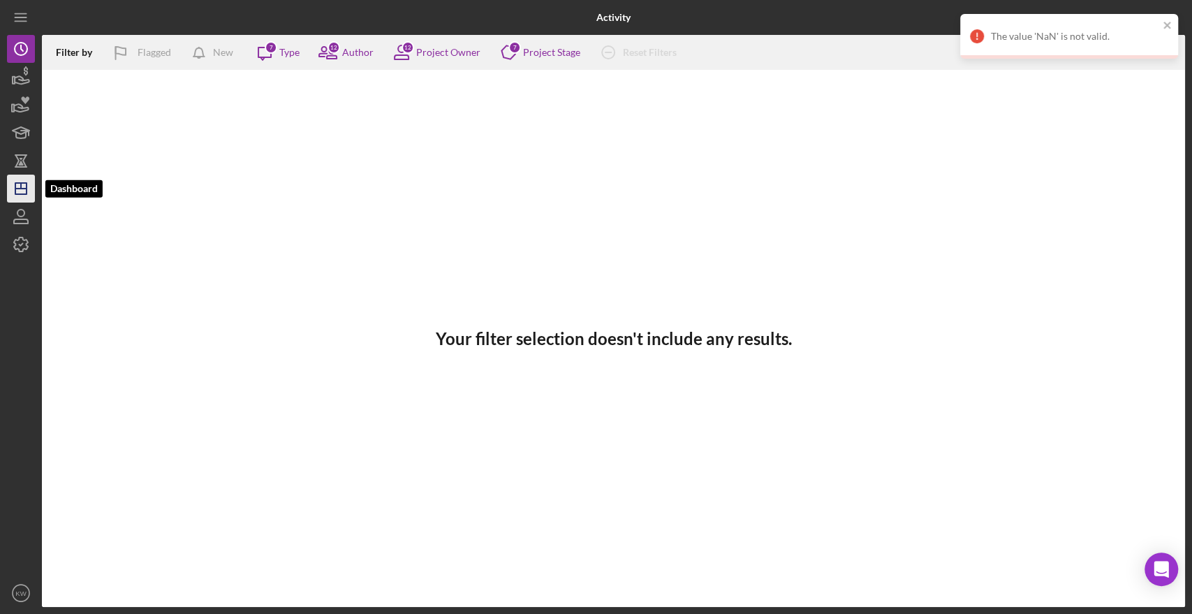
click at [22, 192] on icon "Icon/Dashboard" at bounding box center [20, 188] width 35 height 35
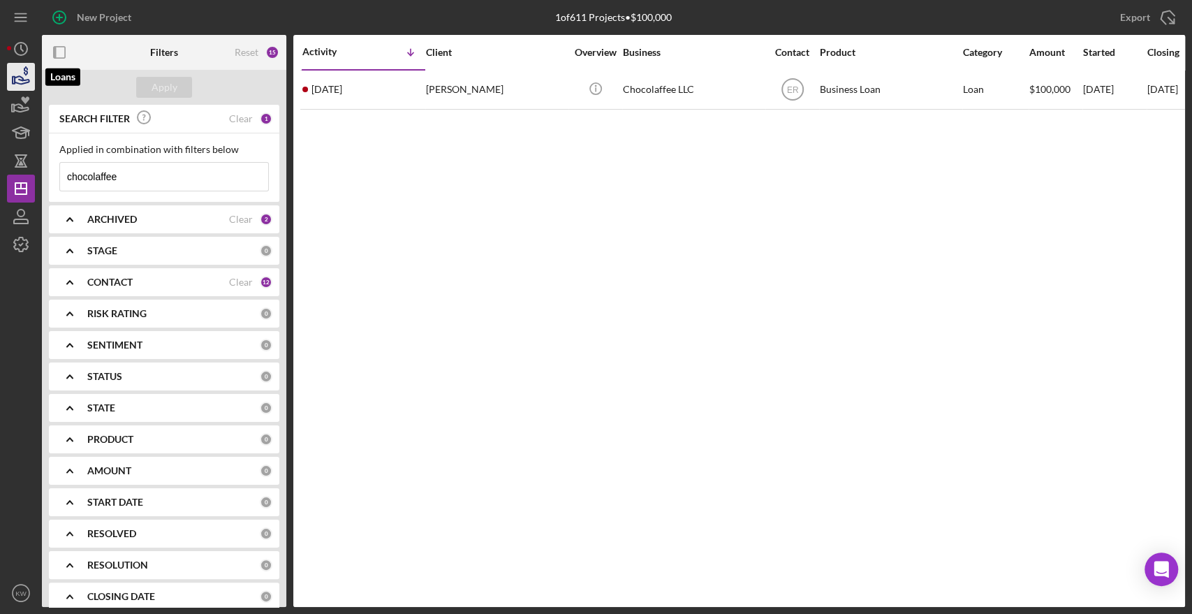
click at [20, 77] on icon "button" at bounding box center [22, 80] width 15 height 8
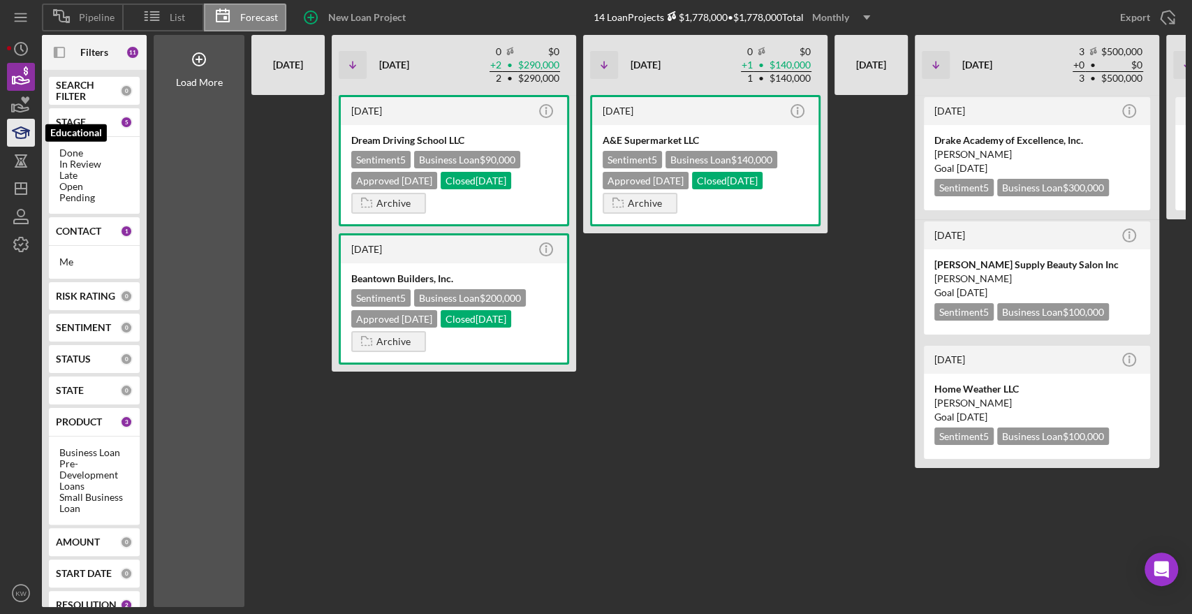
click at [20, 133] on icon "button" at bounding box center [20, 132] width 35 height 35
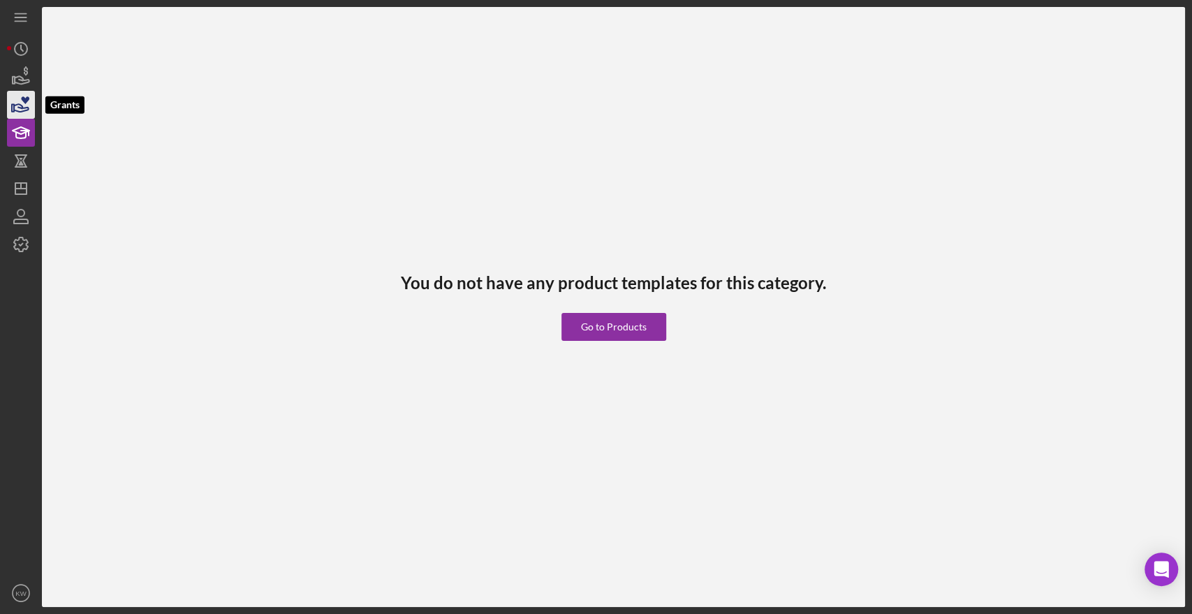
click at [14, 106] on polygon "button" at bounding box center [13, 108] width 2 height 7
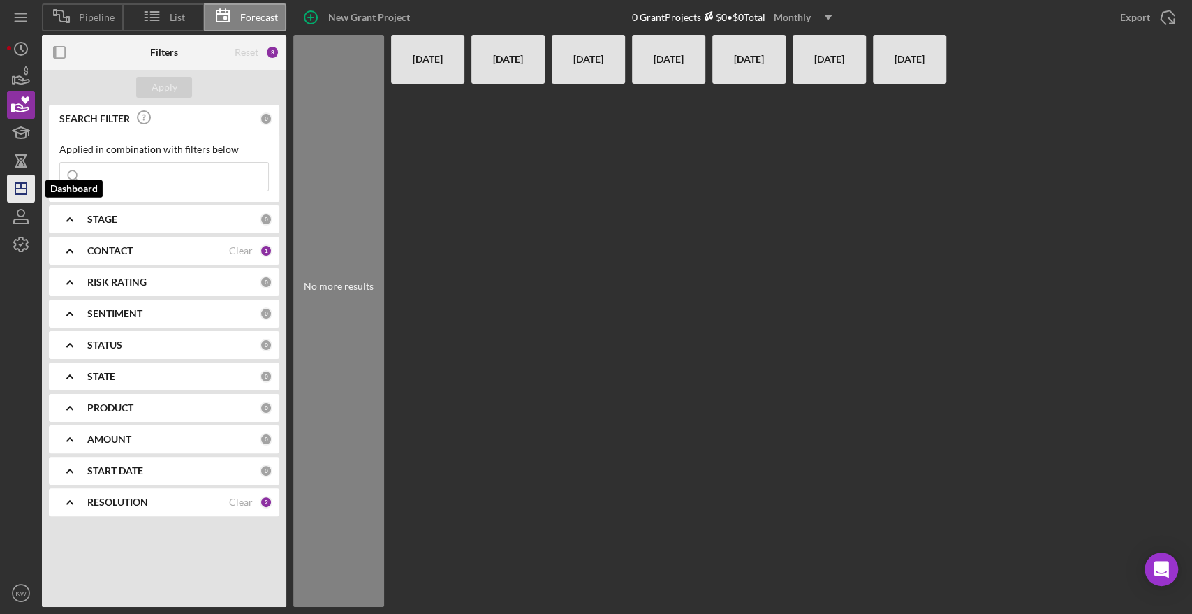
click at [24, 184] on icon "Icon/Dashboard" at bounding box center [20, 188] width 35 height 35
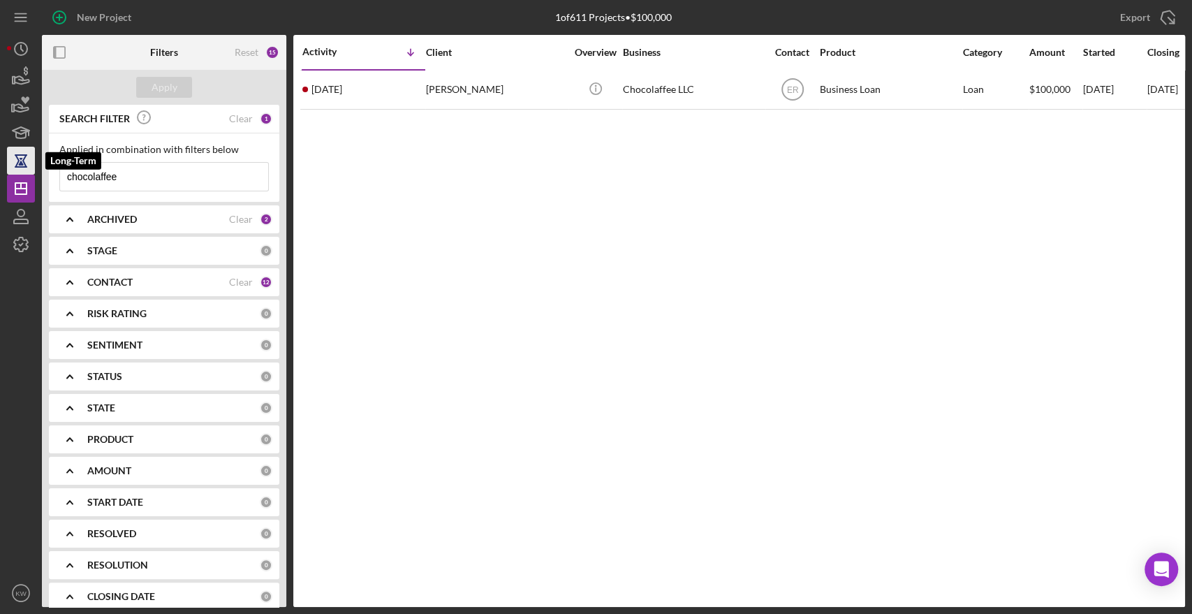
click at [22, 173] on icon "button" at bounding box center [20, 160] width 35 height 35
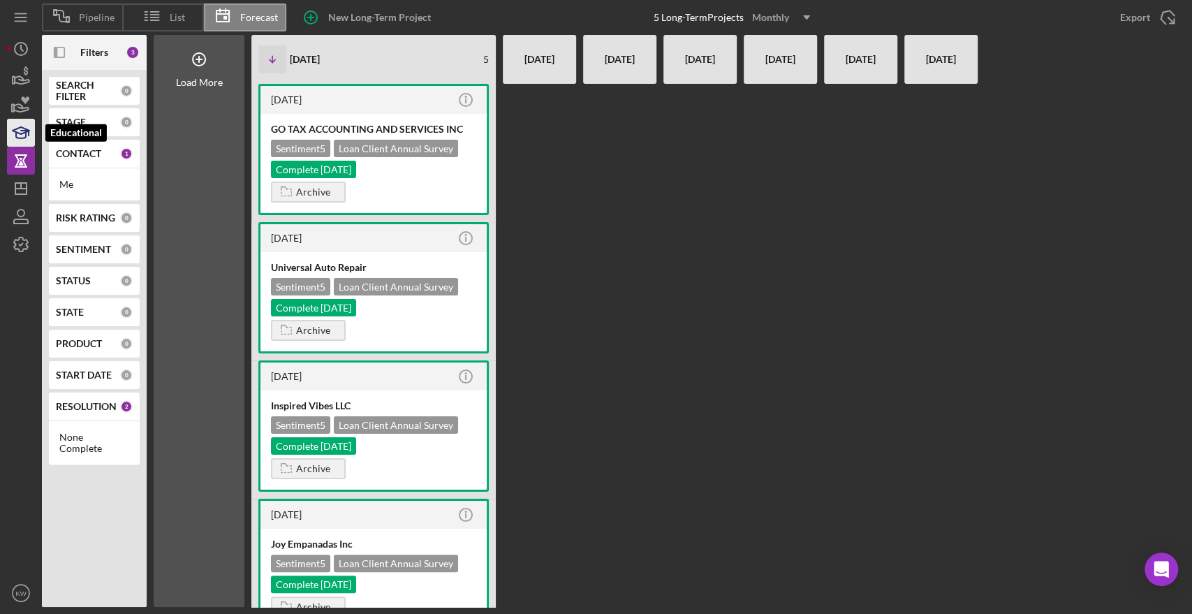
click at [17, 135] on icon "button" at bounding box center [20, 132] width 35 height 35
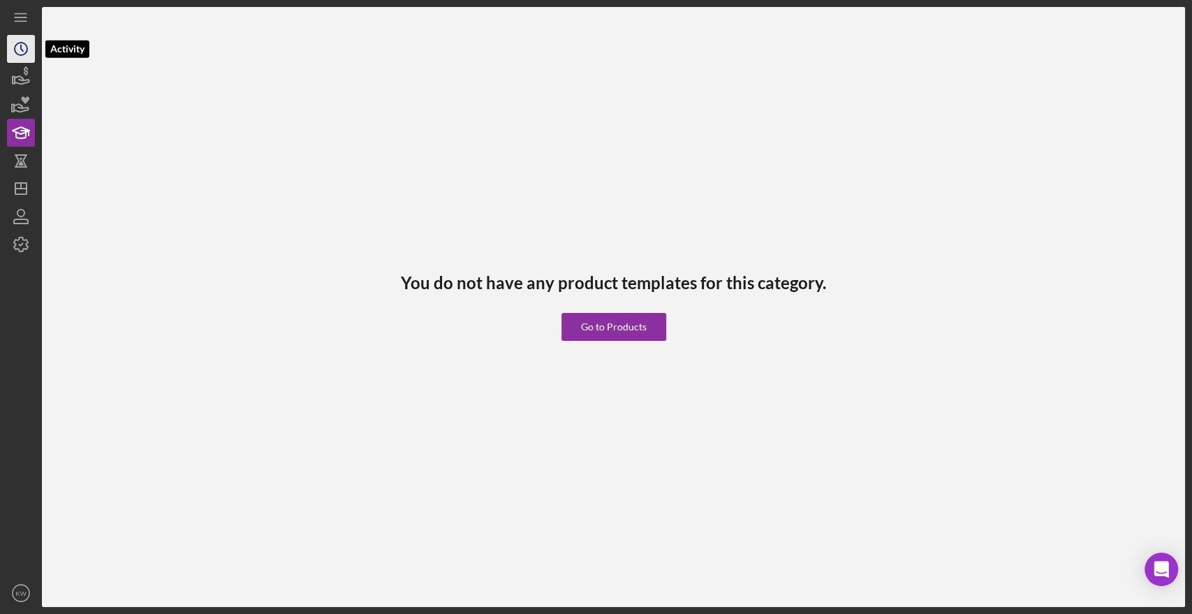
click at [13, 61] on icon "Icon/History" at bounding box center [20, 48] width 35 height 35
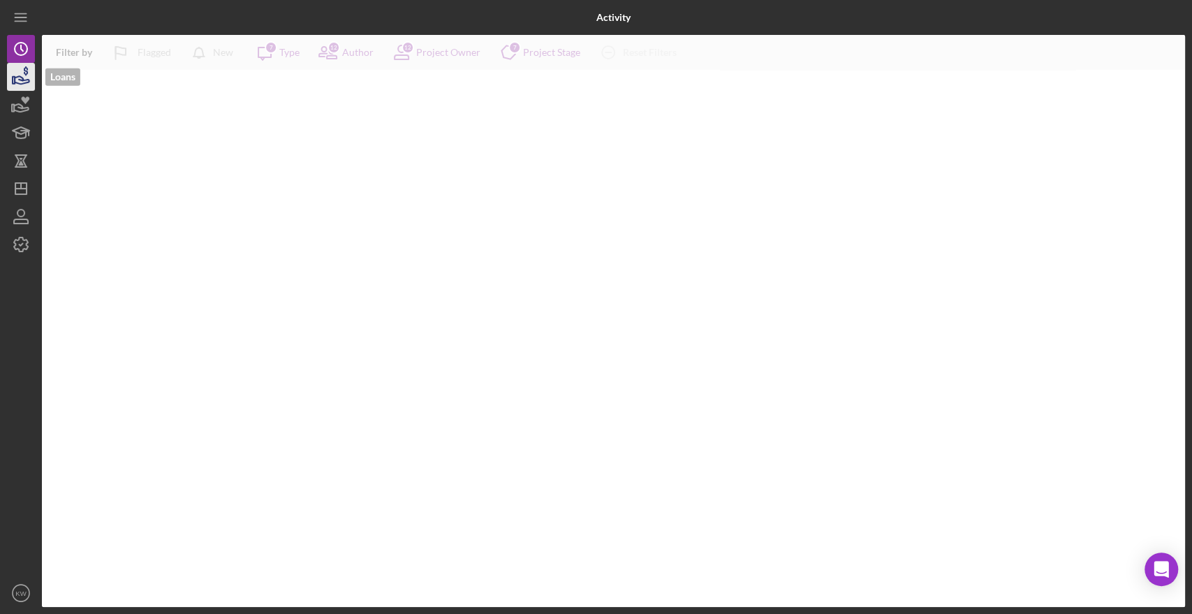
click at [16, 78] on icon "button" at bounding box center [20, 76] width 35 height 35
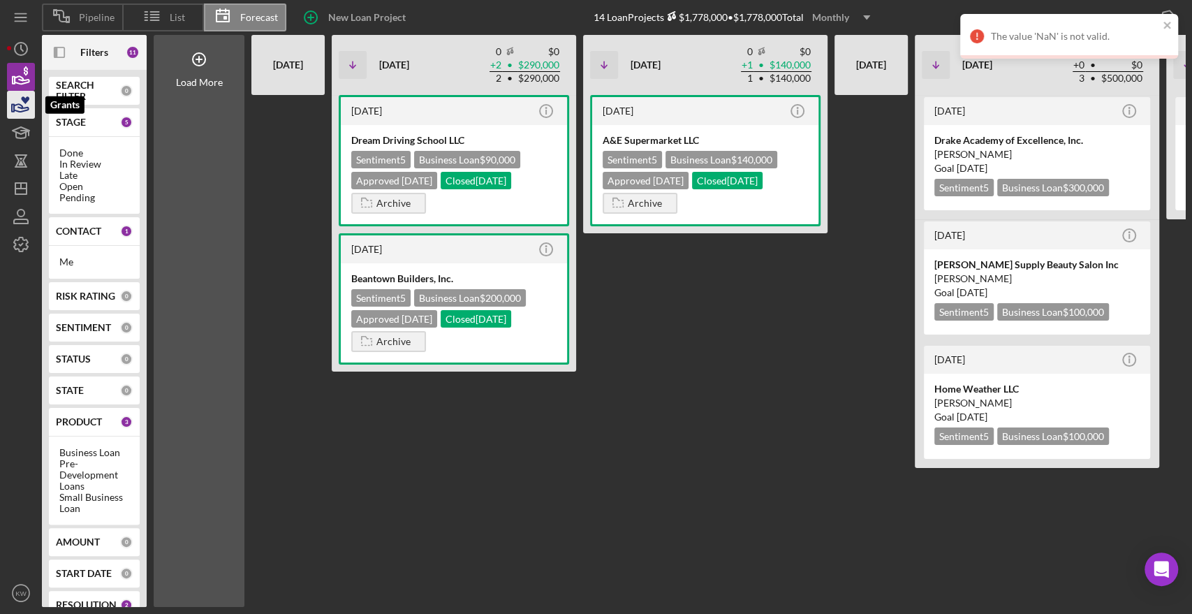
click at [19, 108] on icon "button" at bounding box center [21, 108] width 15 height 8
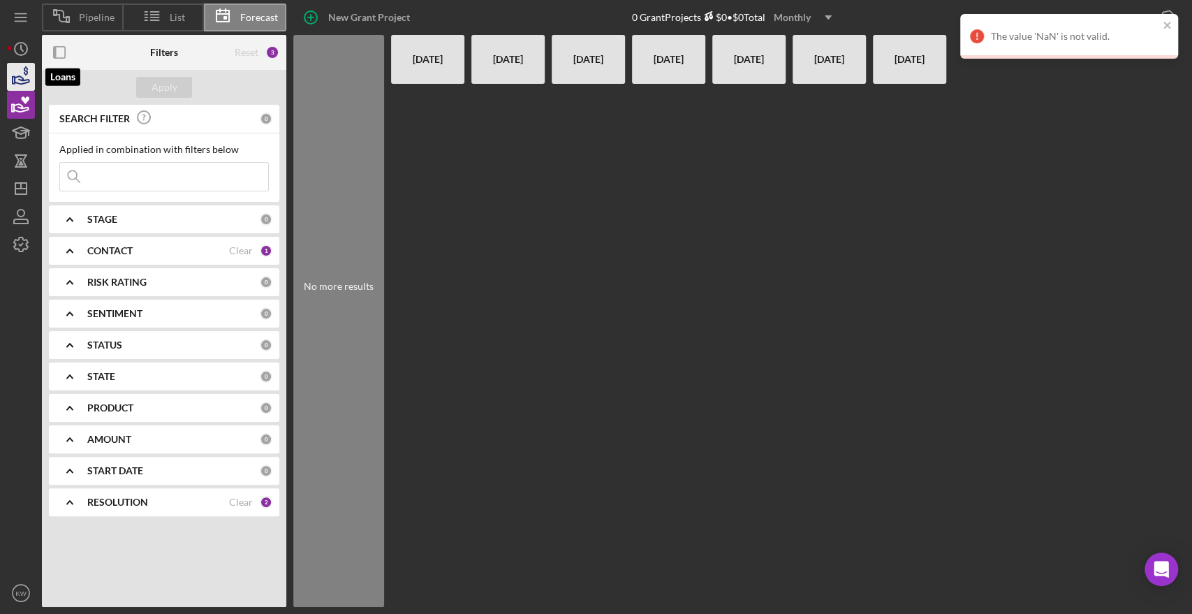
click at [17, 84] on icon "button" at bounding box center [20, 76] width 35 height 35
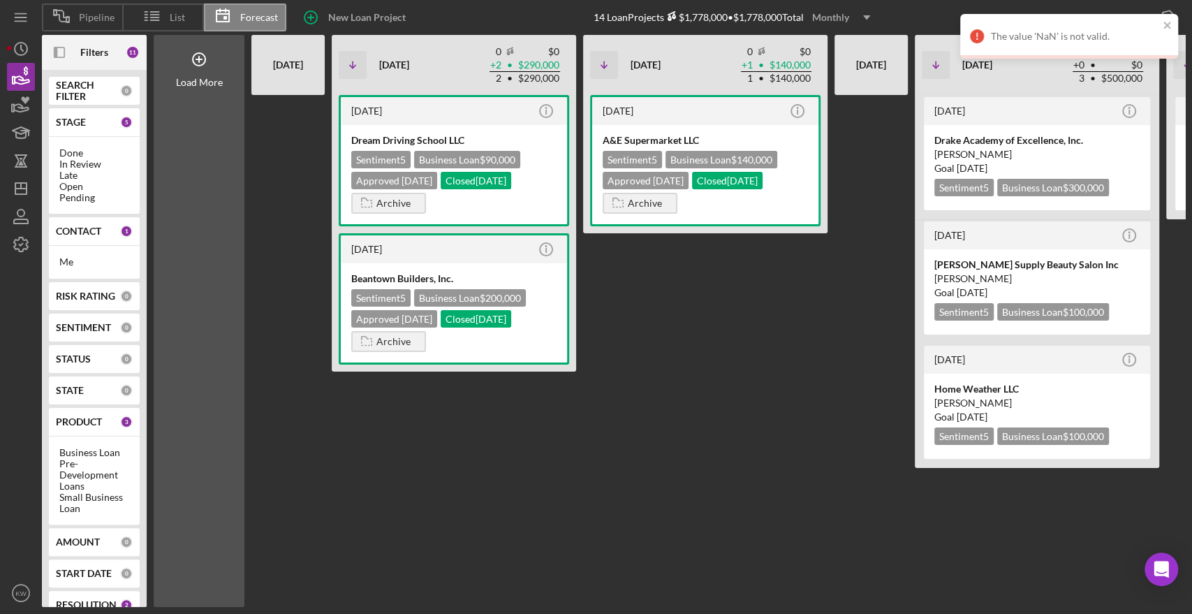
scroll to position [0, 233]
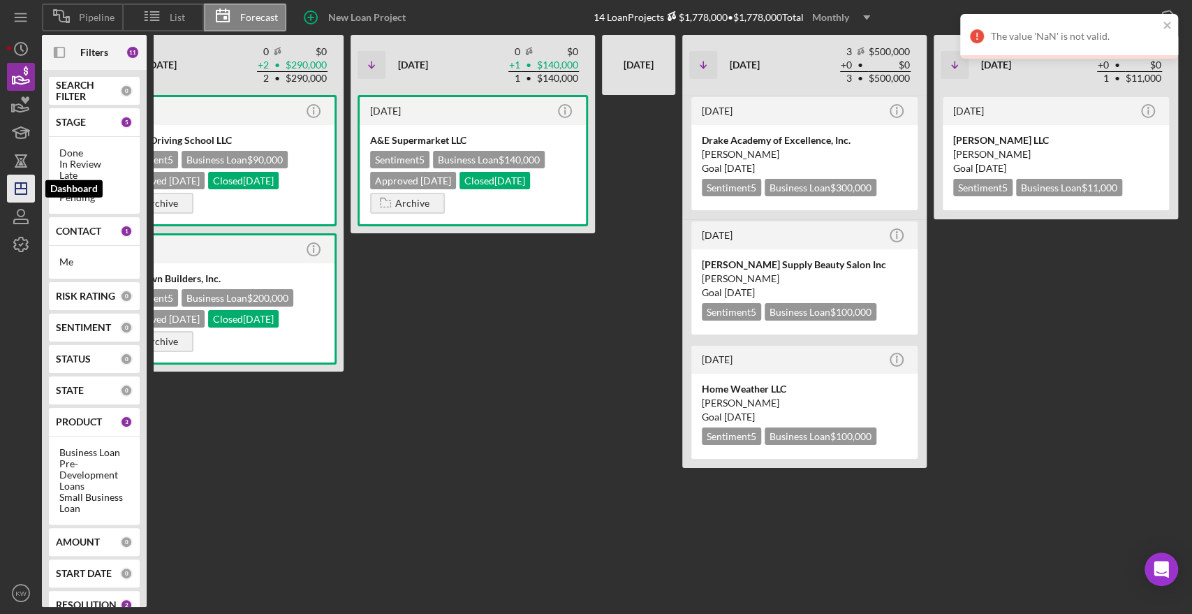
click at [29, 193] on icon "Icon/Dashboard" at bounding box center [20, 188] width 35 height 35
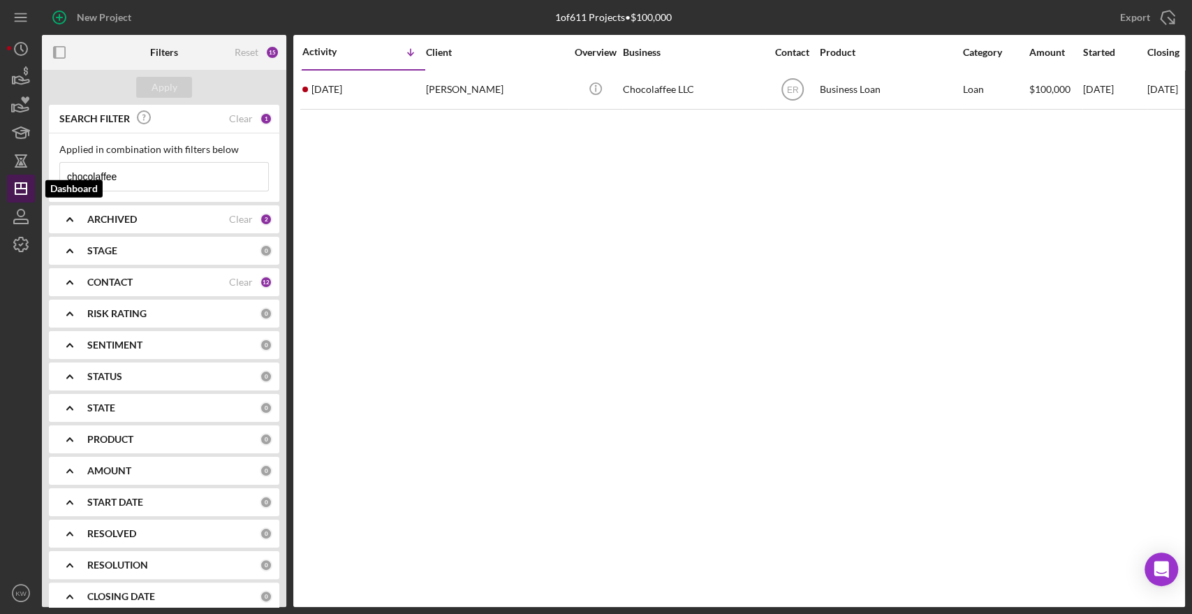
drag, startPoint x: 151, startPoint y: 182, endPoint x: 17, endPoint y: 188, distance: 133.5
click at [17, 188] on div "New Project 1 of 611 Projects • $100,000 chocolaffee Export Icon/Export Filters…" at bounding box center [596, 303] width 1178 height 607
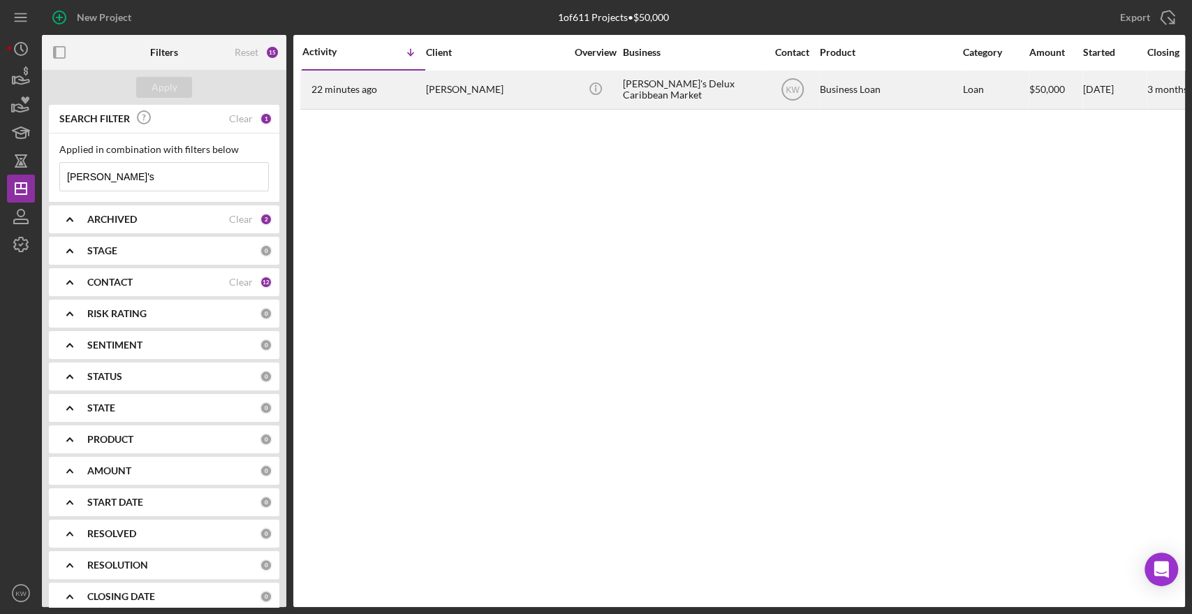
type input "[PERSON_NAME]'s"
click at [594, 84] on div "[PERSON_NAME]'s Delux Caribbean Market" at bounding box center [693, 89] width 140 height 37
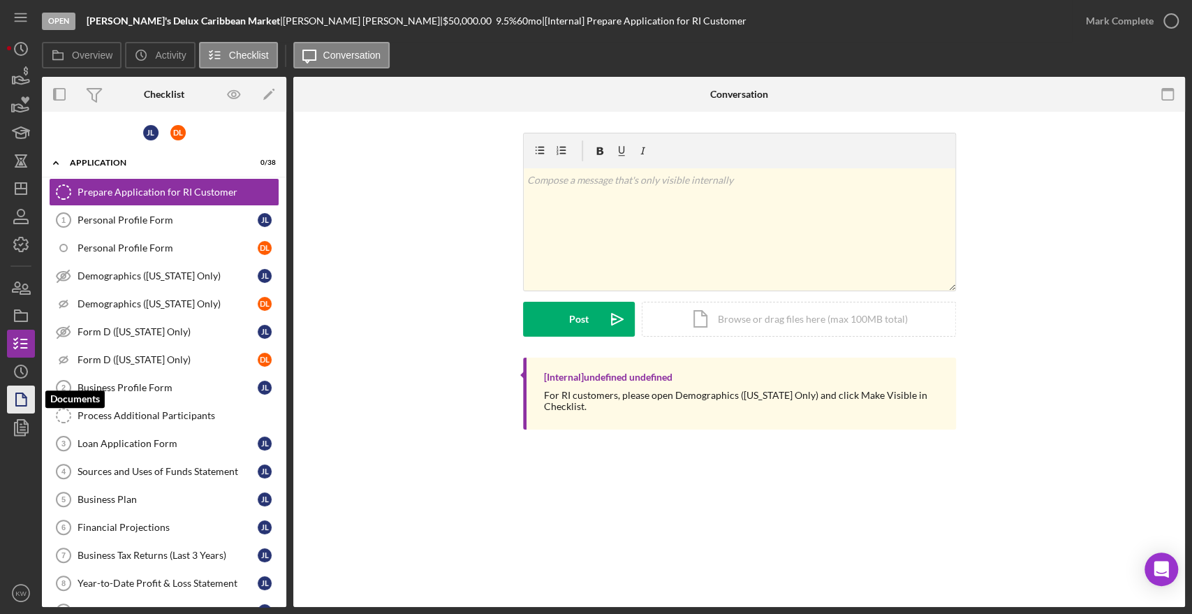
click at [21, 390] on icon "button" at bounding box center [20, 399] width 35 height 35
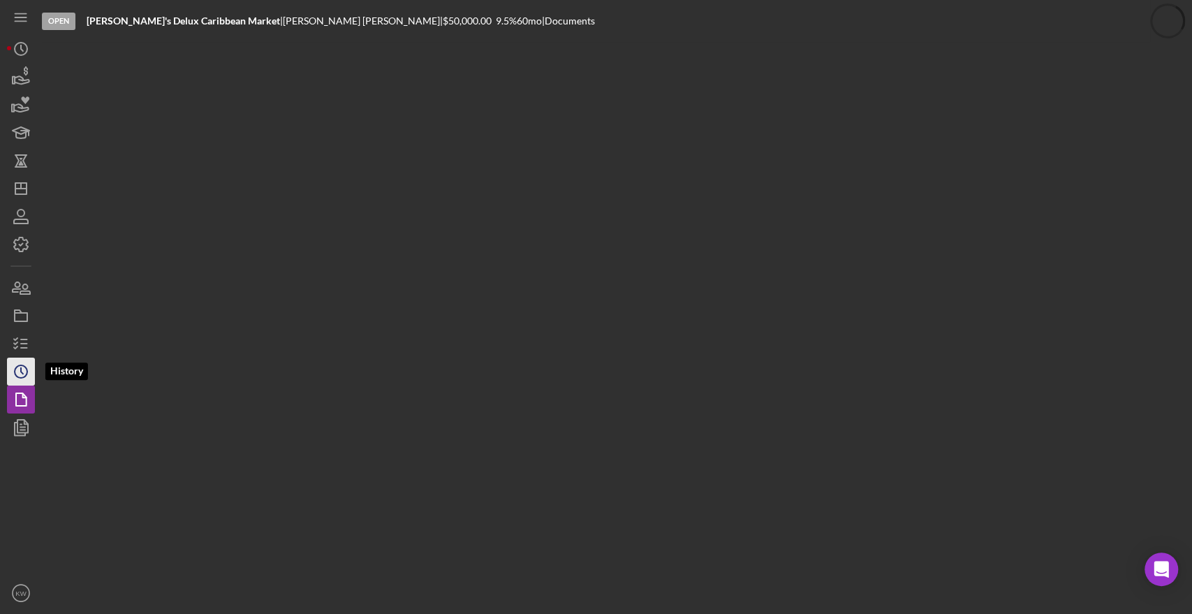
click at [20, 366] on icon "Icon/History" at bounding box center [20, 371] width 35 height 35
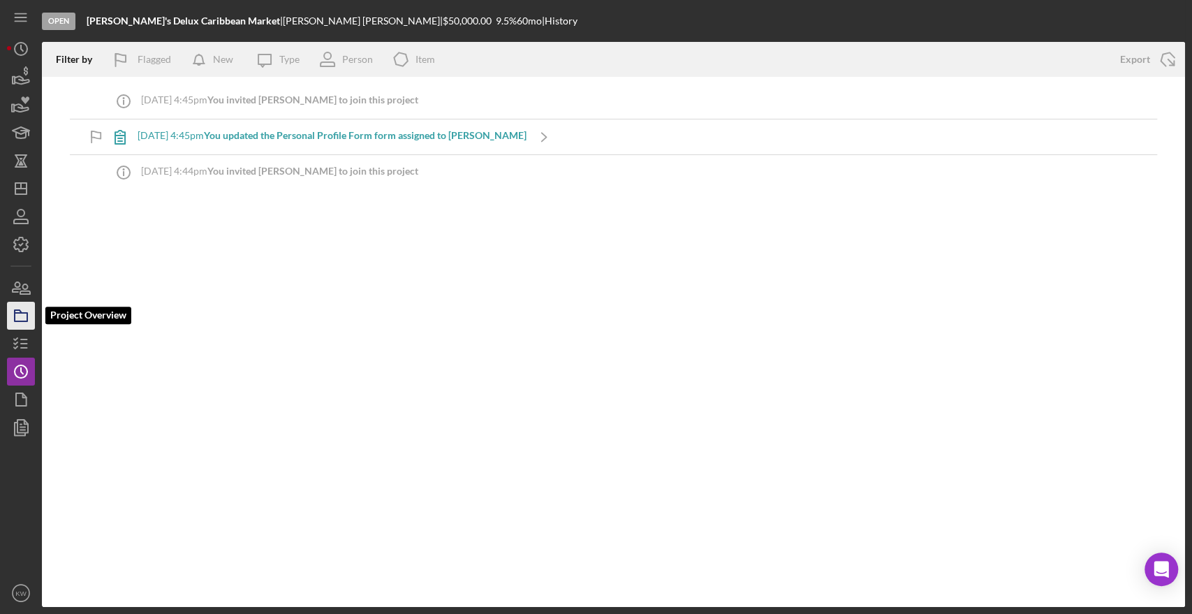
click at [14, 303] on icon "button" at bounding box center [20, 315] width 35 height 35
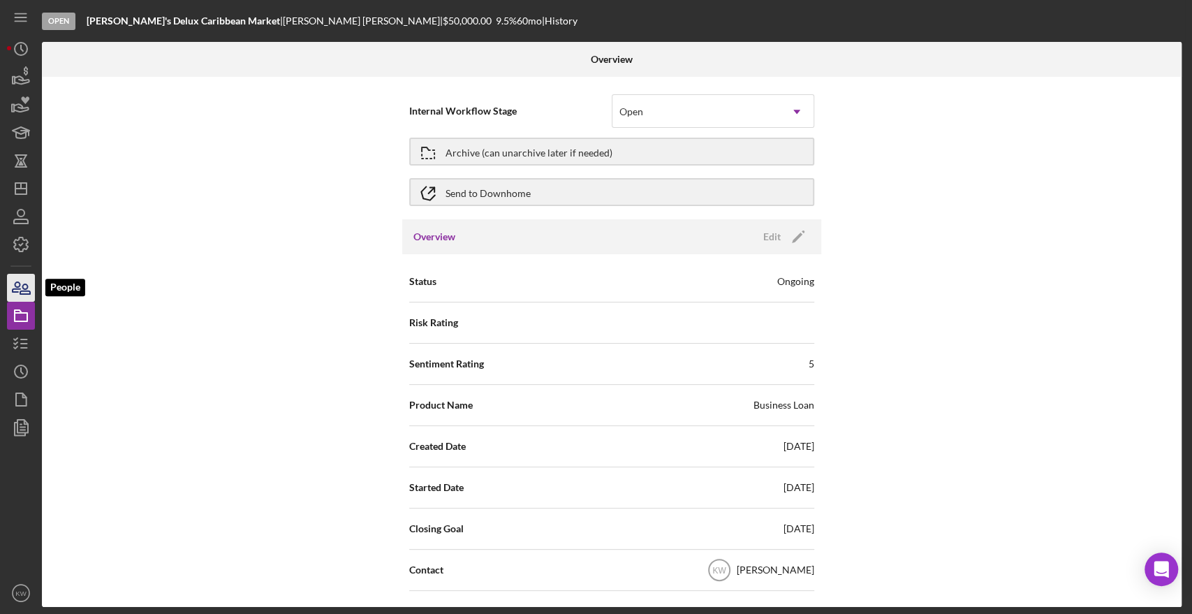
click at [15, 289] on icon "button" at bounding box center [20, 287] width 35 height 35
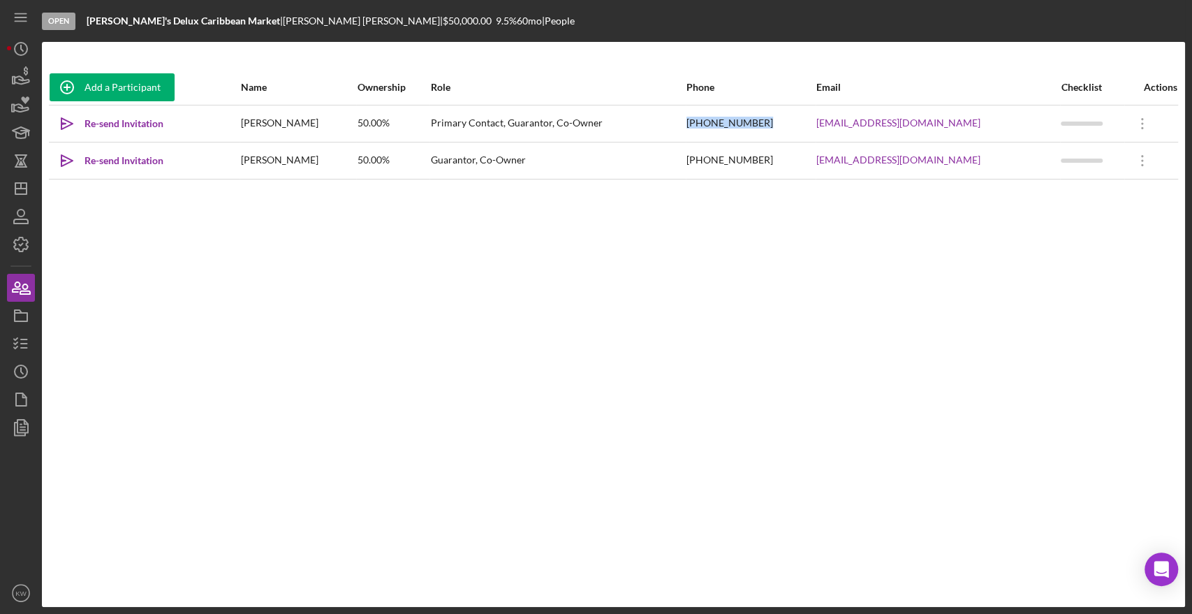
drag, startPoint x: 799, startPoint y: 124, endPoint x: 721, endPoint y: 124, distance: 78.2
click at [594, 124] on tr "Icon/icon-invite-send Re-send Invitation [PERSON_NAME] 50.00% Primary Contact, …" at bounding box center [613, 123] width 1129 height 37
copy tr "[PHONE_NUMBER]"
